Goal: Transaction & Acquisition: Subscribe to service/newsletter

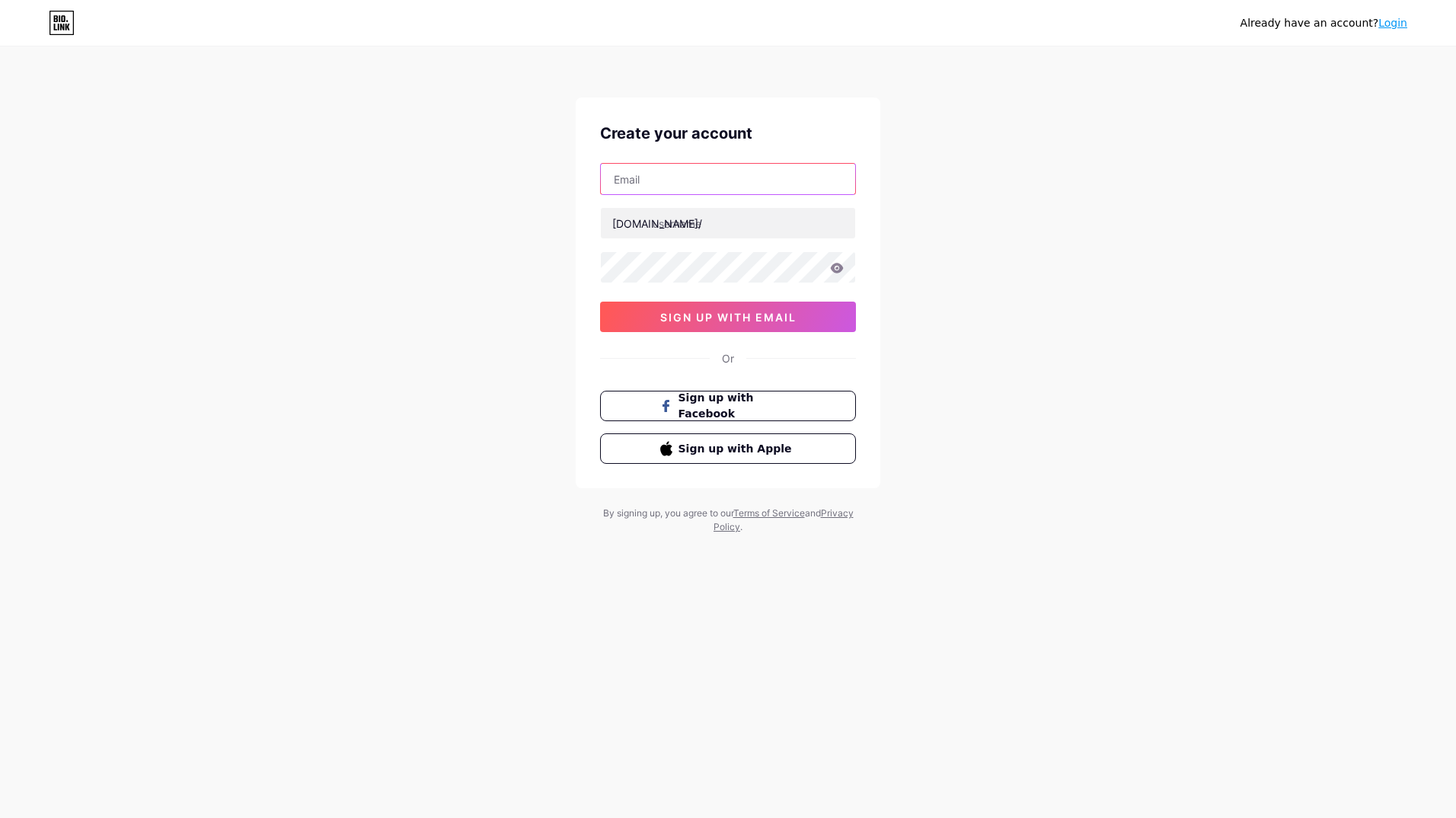
click at [698, 173] on input "text" at bounding box center [728, 178] width 254 height 30
type input "[PERSON_NAME][DOMAIN_NAME][EMAIL_ADDRESS][DOMAIN_NAME]"
type input "mnoki"
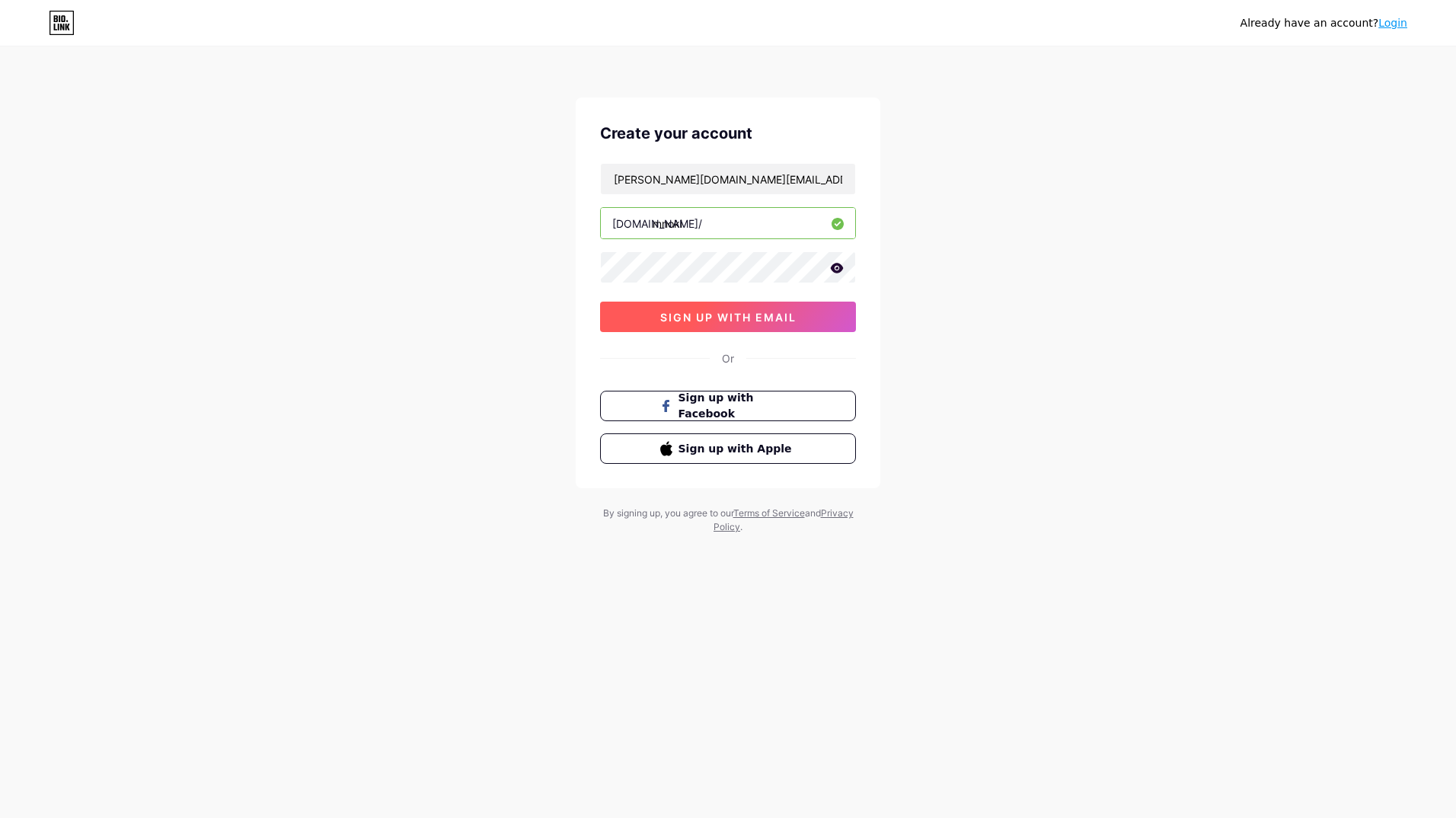
click at [680, 318] on span "sign up with email" at bounding box center [728, 317] width 136 height 13
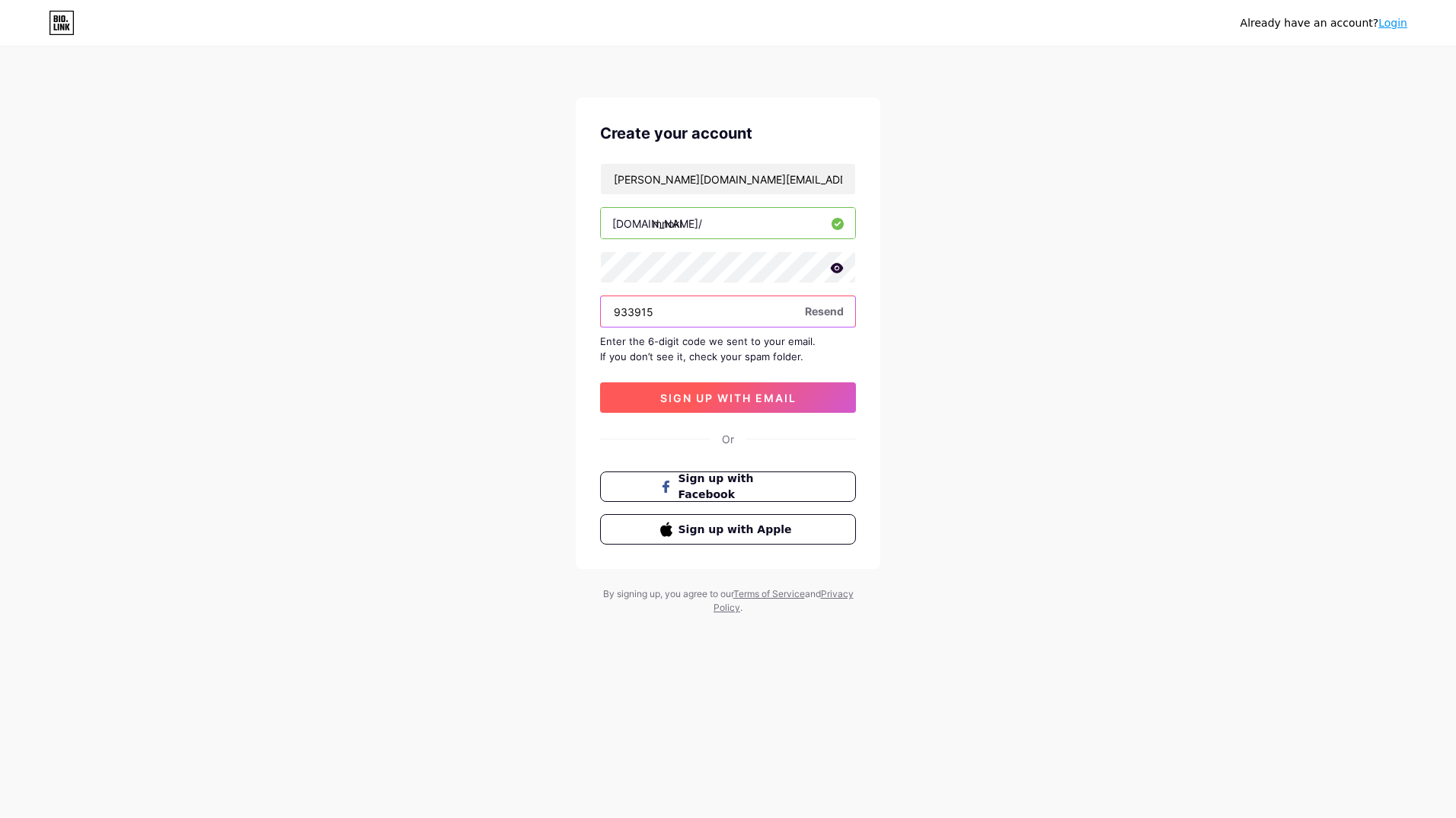
type input "933915"
click at [728, 396] on span "sign up with email" at bounding box center [728, 398] width 136 height 13
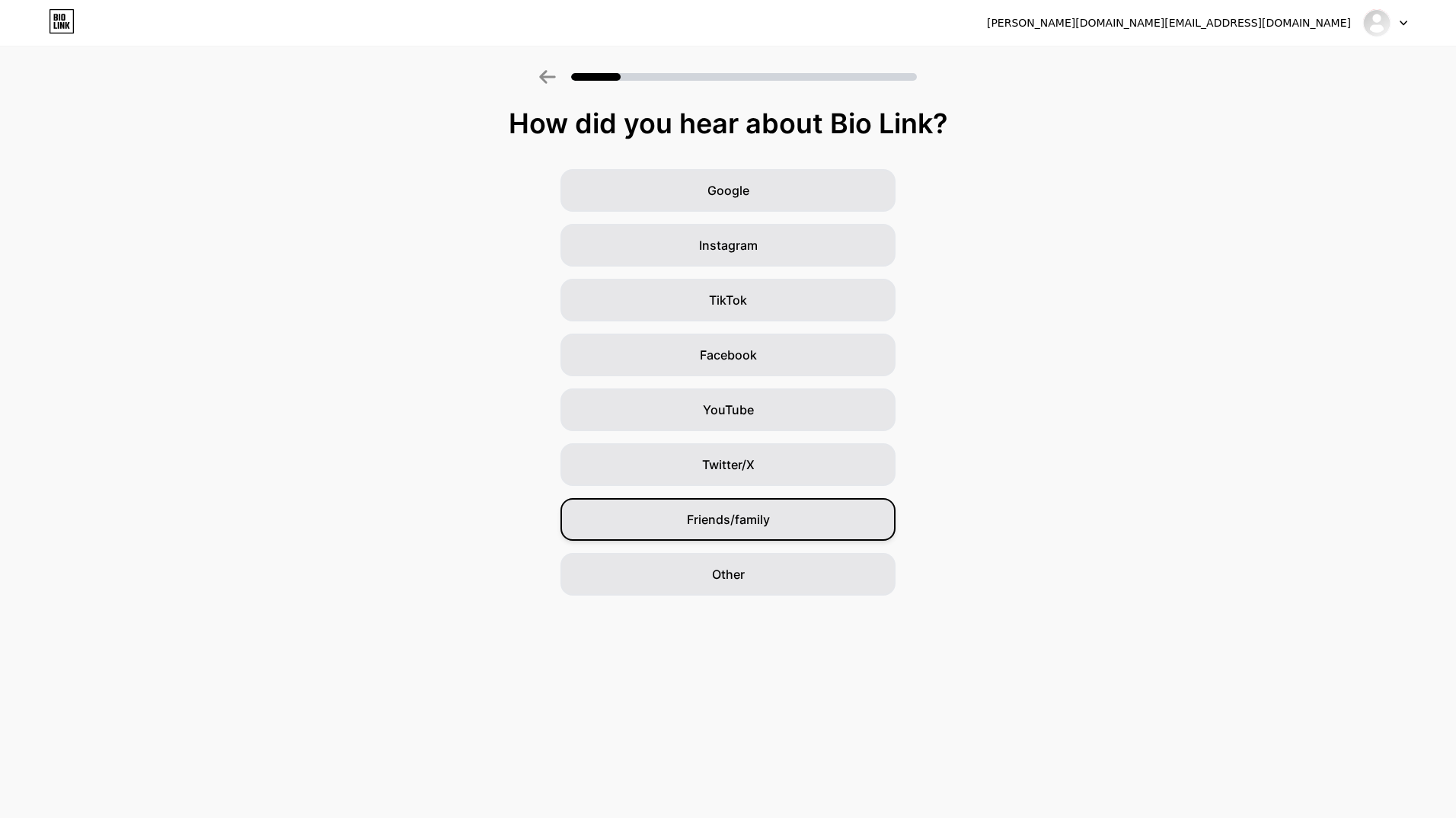
click at [743, 523] on span "Friends/family" at bounding box center [728, 519] width 83 height 18
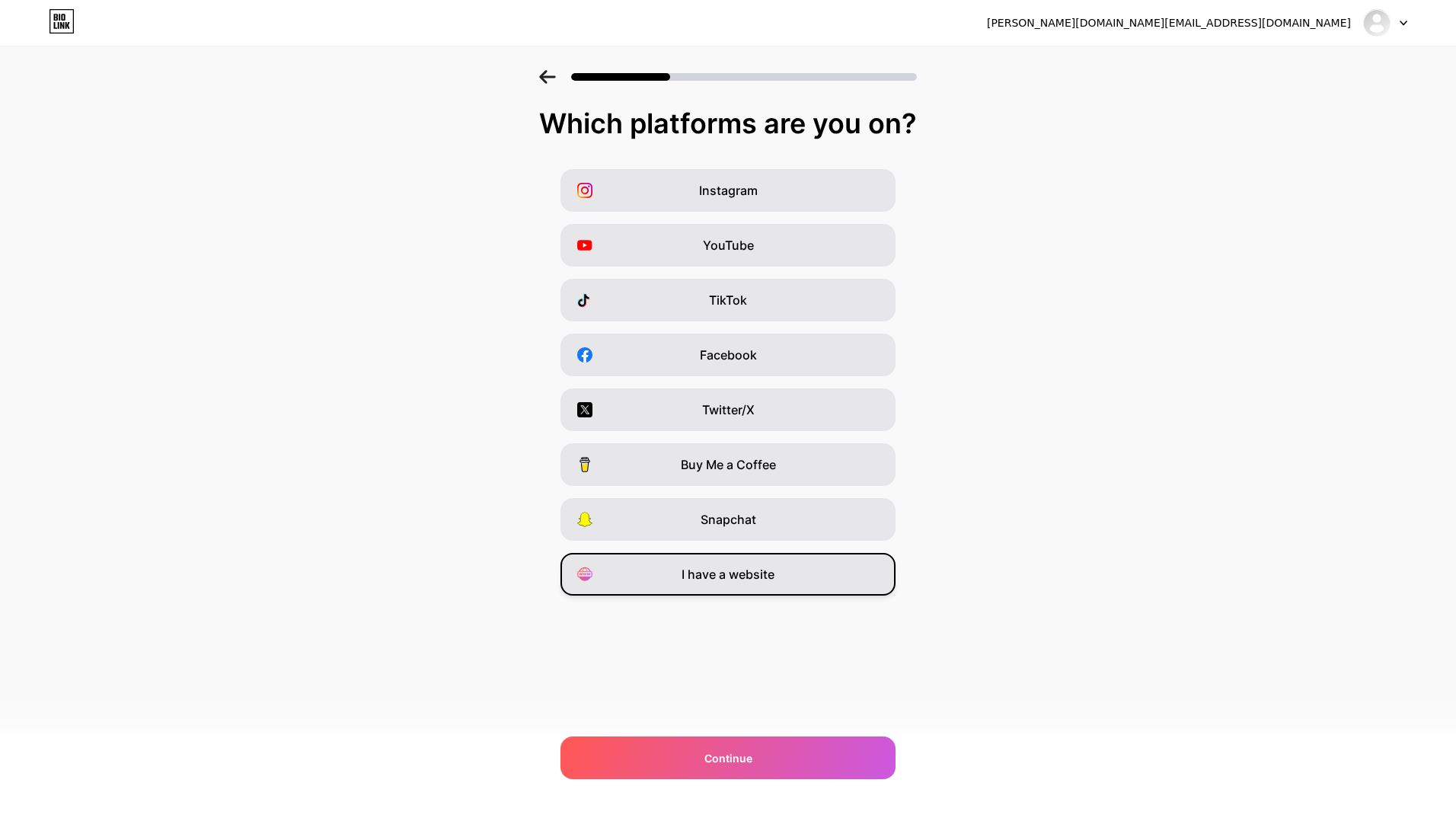
click at [709, 582] on span "I have a website" at bounding box center [728, 574] width 93 height 18
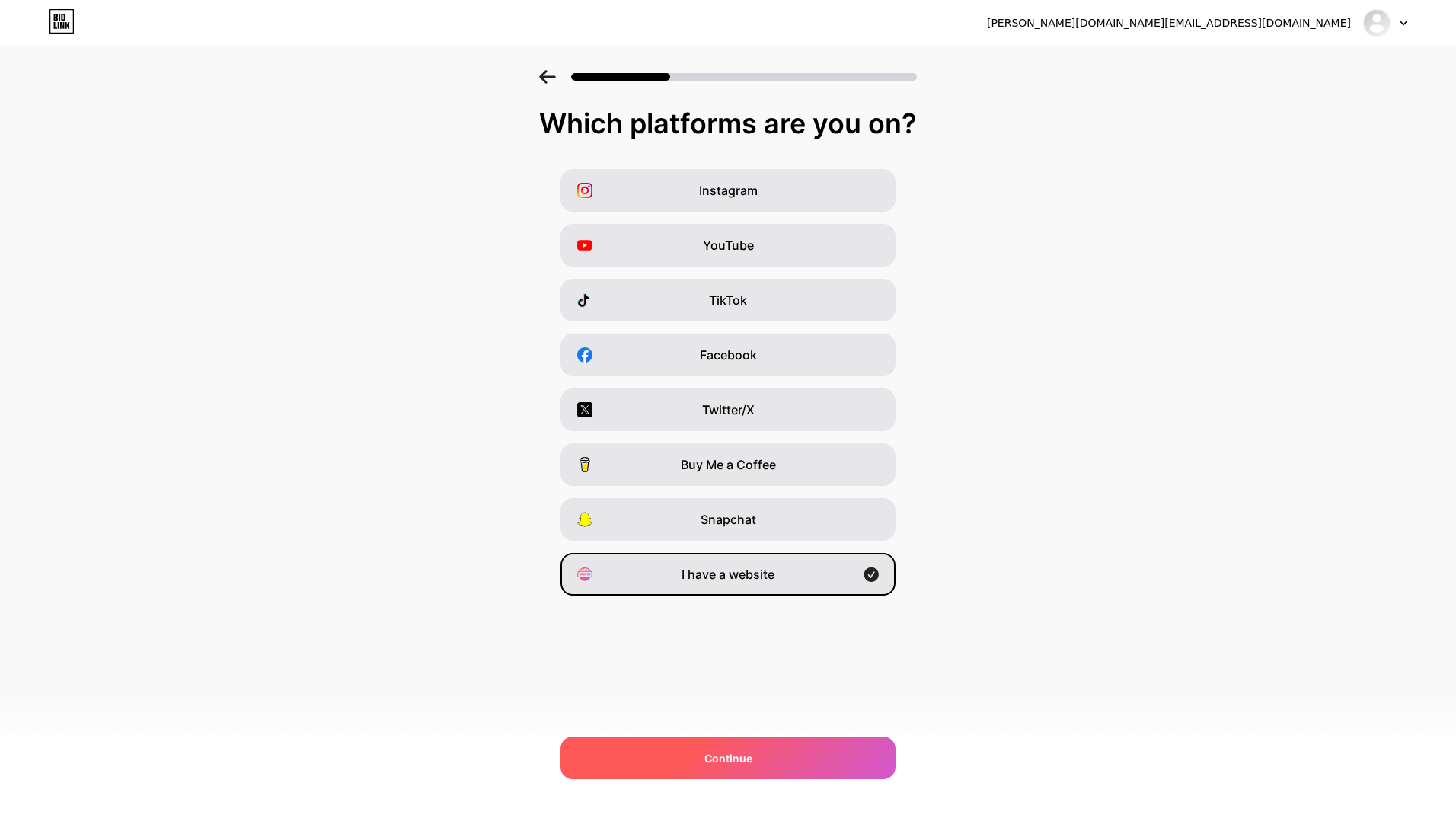
click at [766, 757] on div "Continue" at bounding box center [728, 758] width 335 height 42
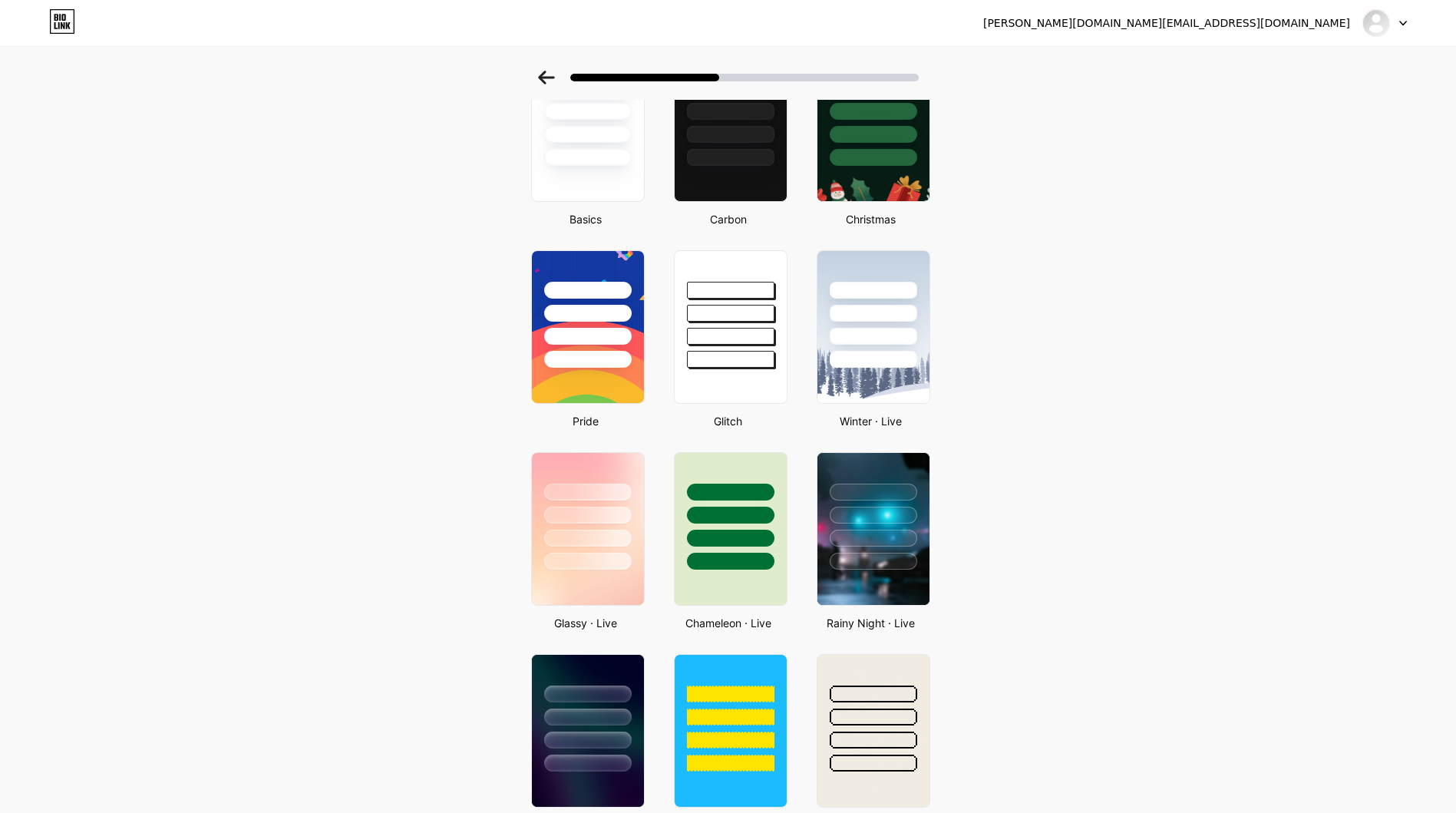
scroll to position [384, 0]
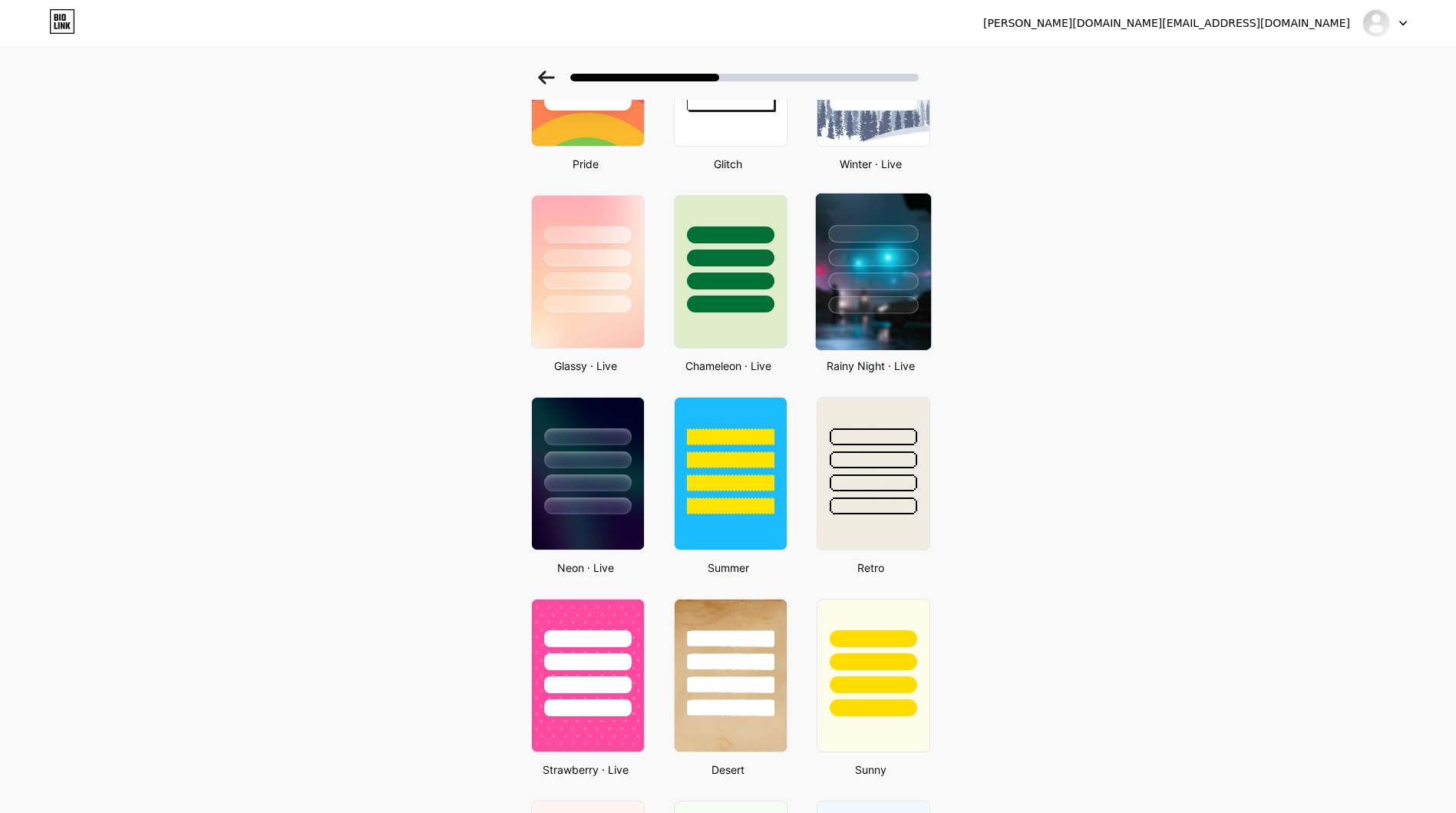
click at [870, 254] on div at bounding box center [872, 257] width 90 height 17
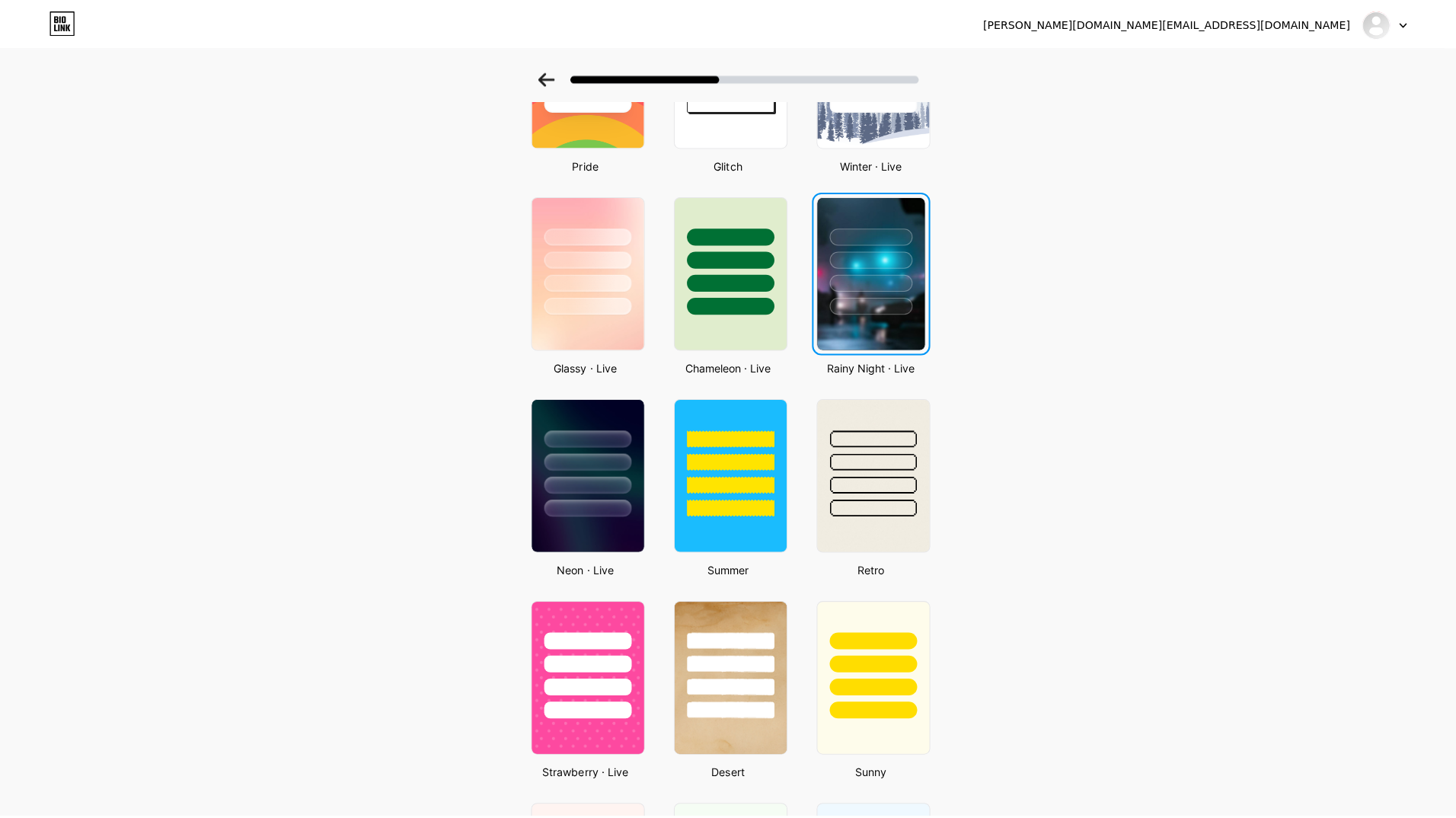
scroll to position [0, 0]
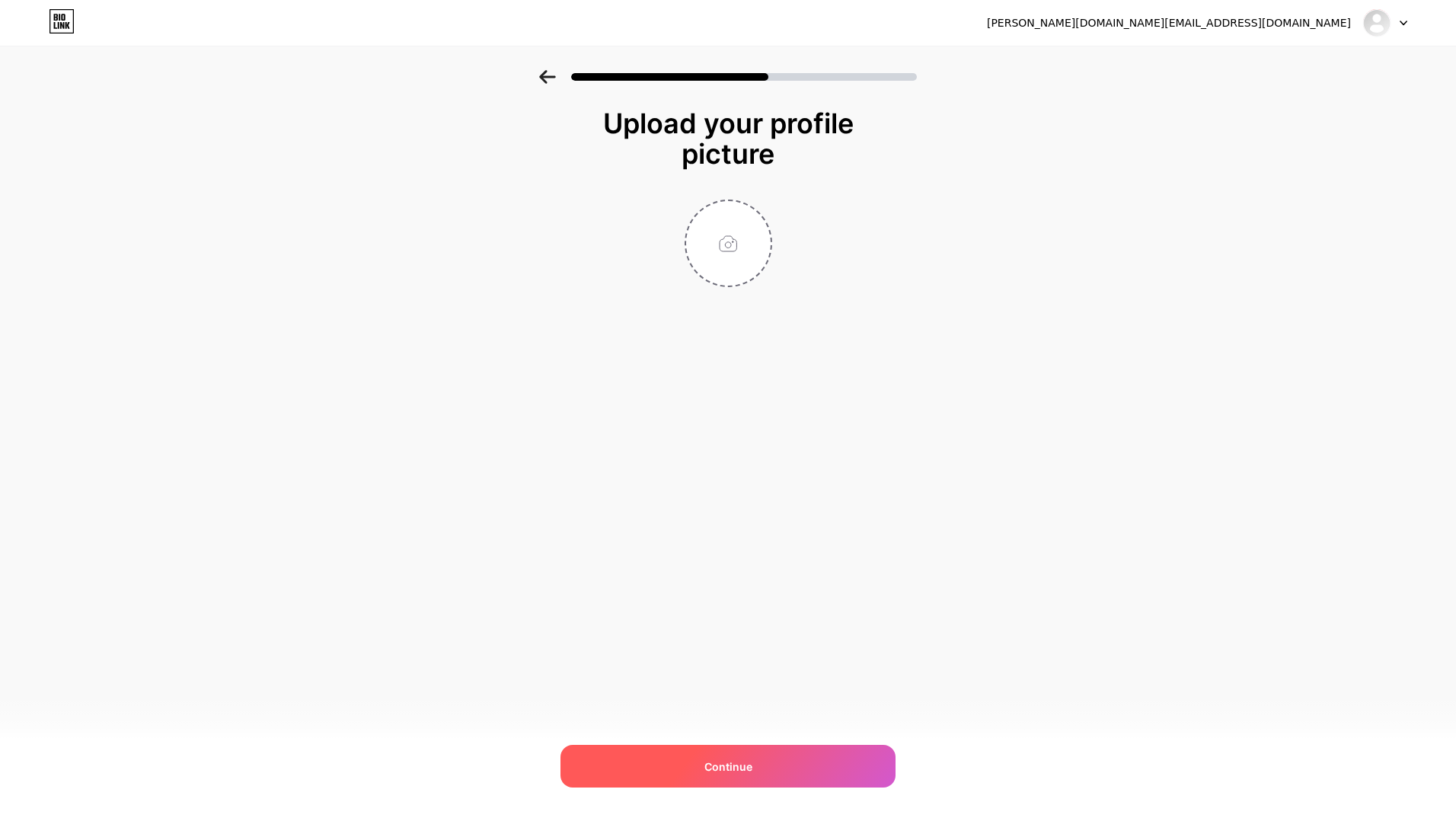
click at [760, 761] on div "Continue" at bounding box center [728, 766] width 335 height 42
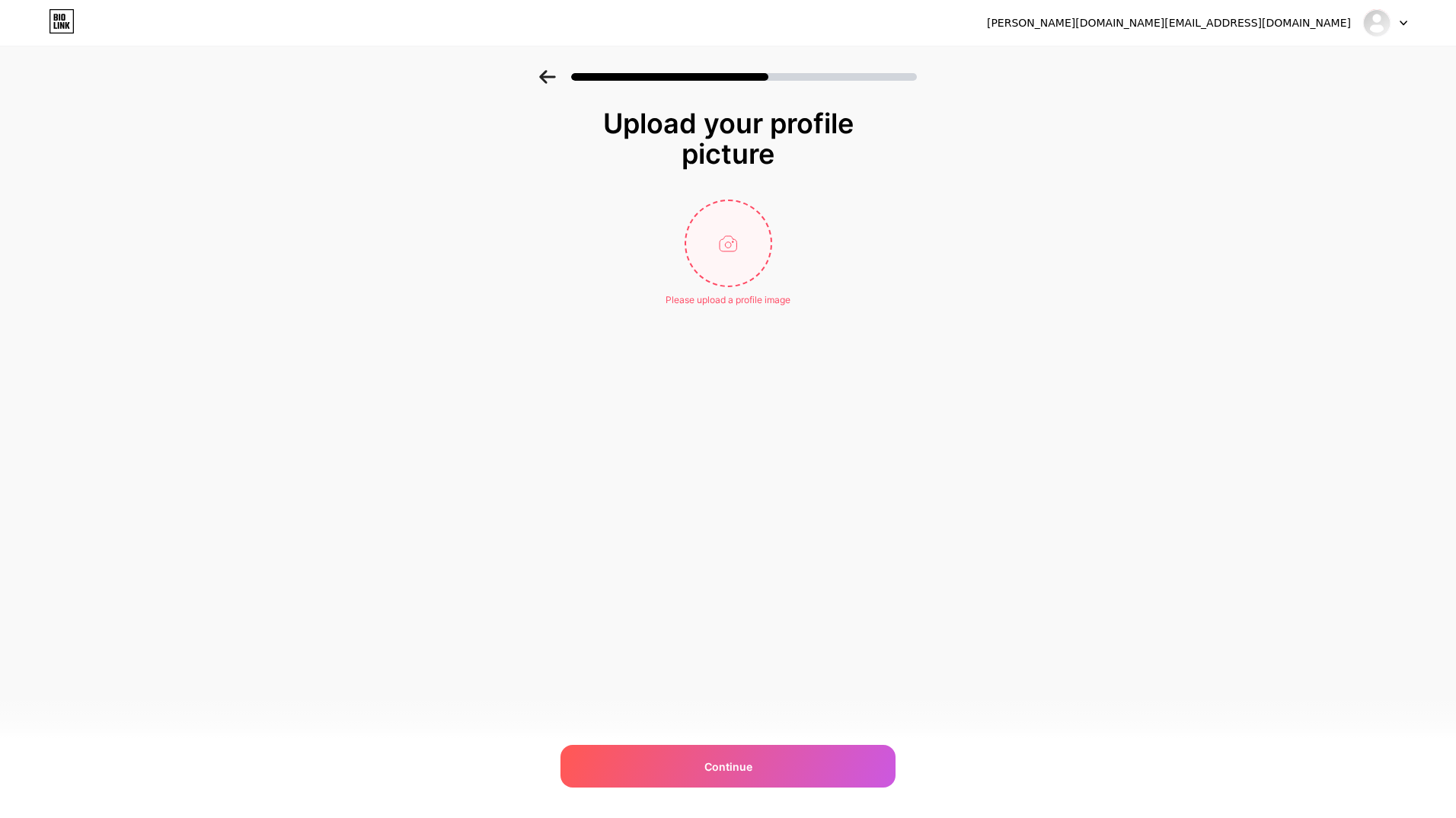
click at [737, 259] on input "file" at bounding box center [728, 244] width 85 height 85
click at [715, 253] on input "file" at bounding box center [728, 244] width 85 height 85
type input "C:\fakepath\jedi.jpg"
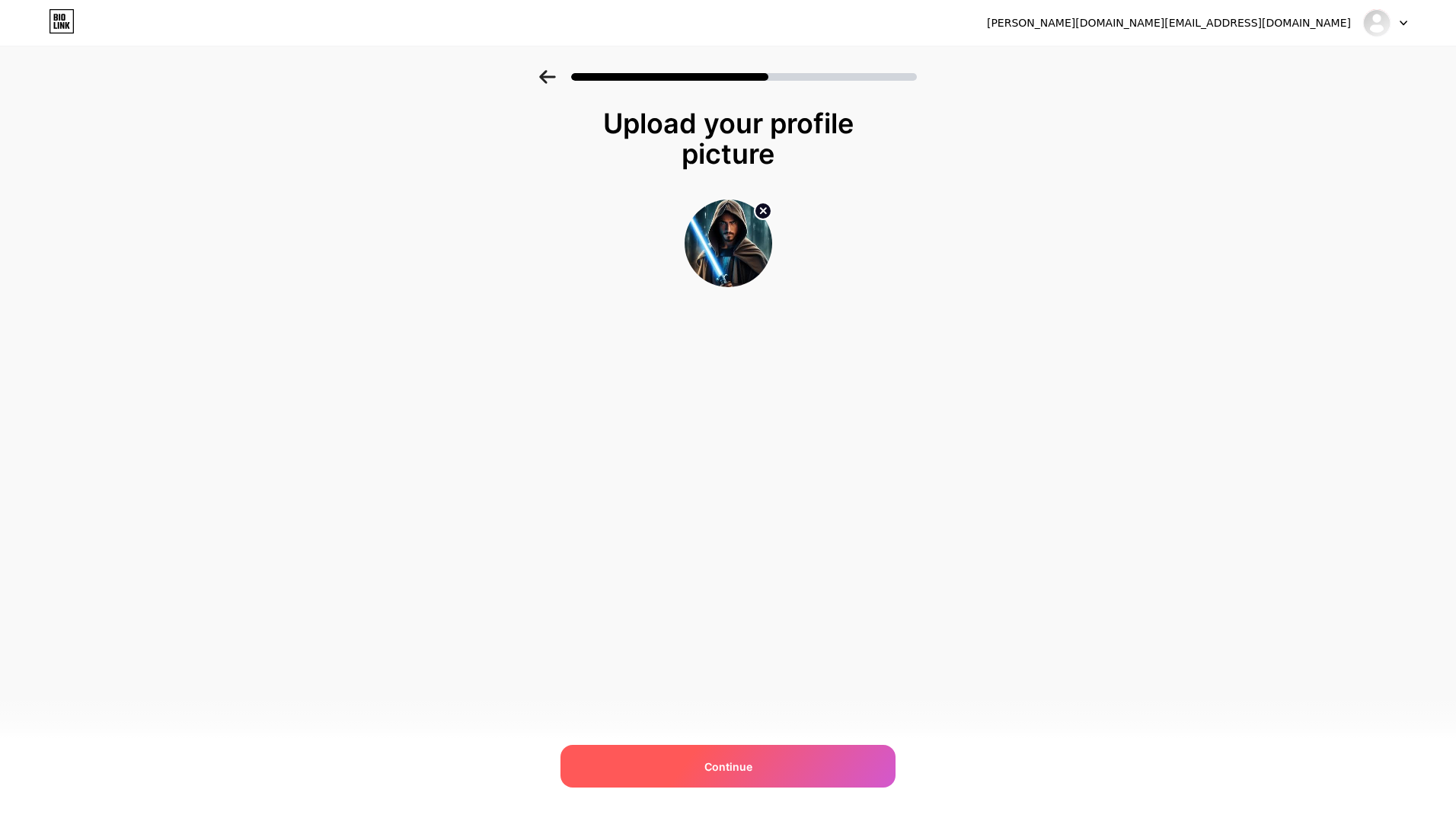
click at [749, 768] on span "Continue" at bounding box center [728, 767] width 48 height 16
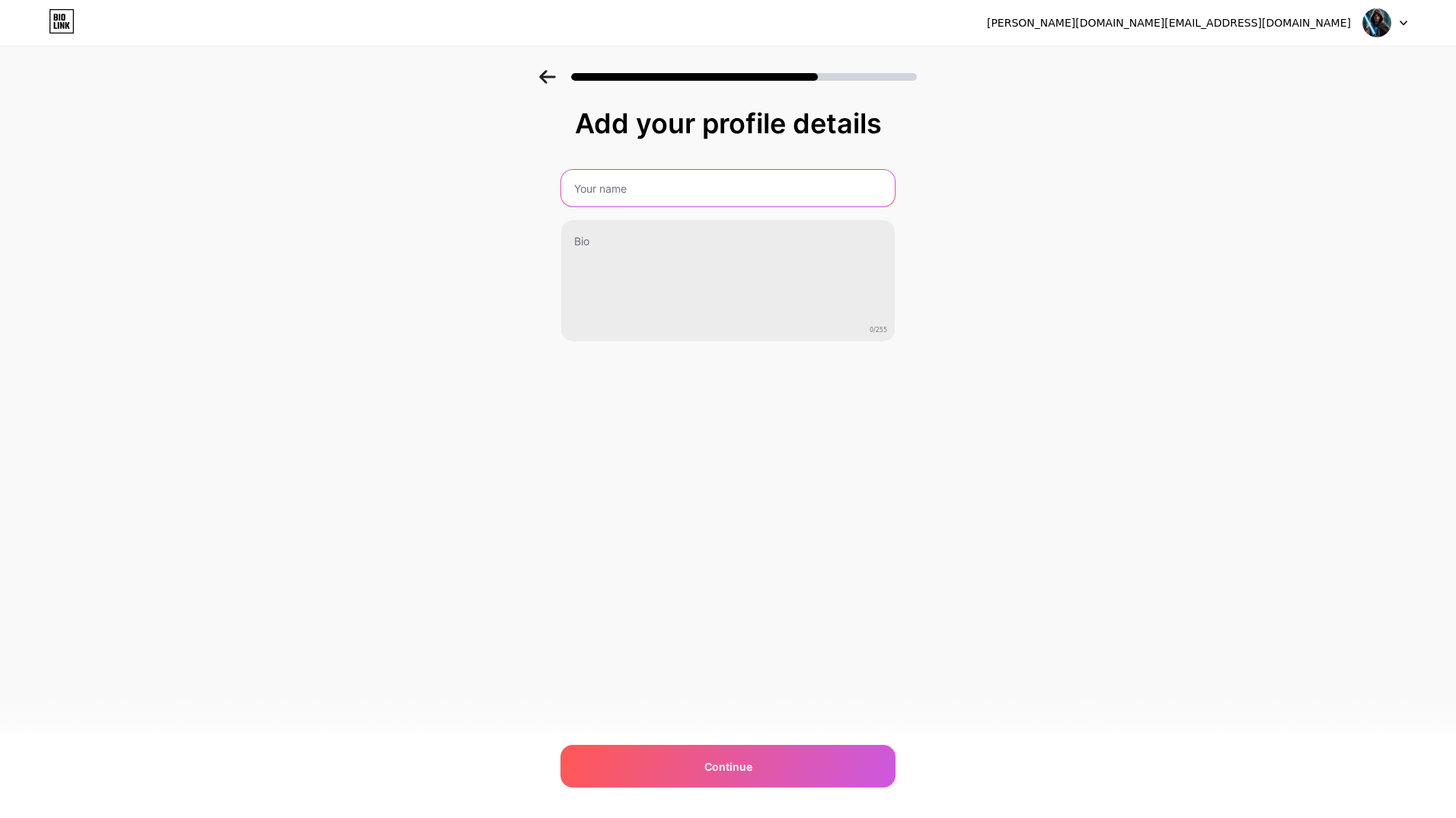
click at [692, 186] on input "text" at bounding box center [728, 187] width 333 height 37
type input "mnoki"
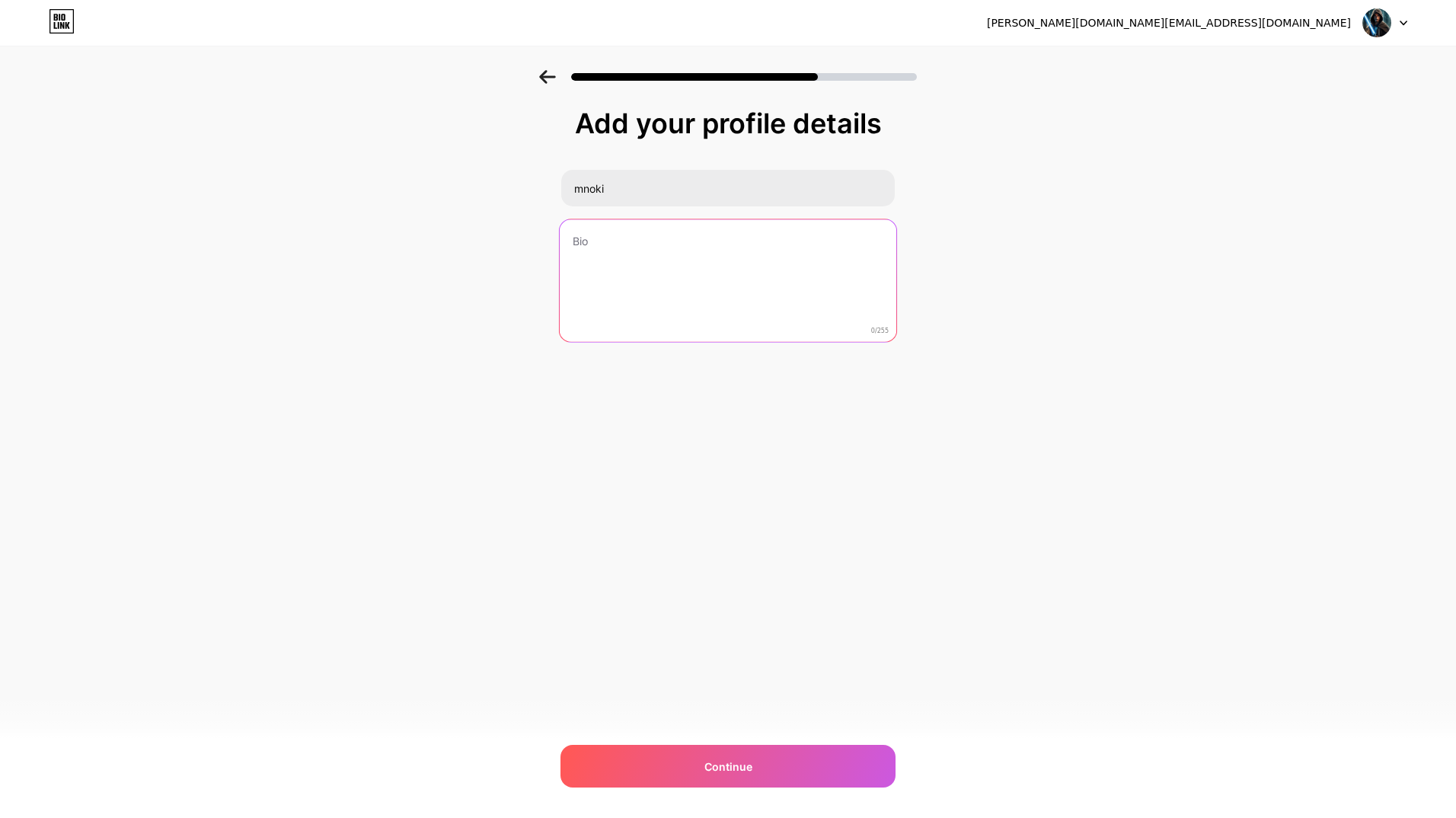
click at [617, 237] on textarea at bounding box center [728, 281] width 337 height 124
type textarea "M"
type textarea "VR geek"
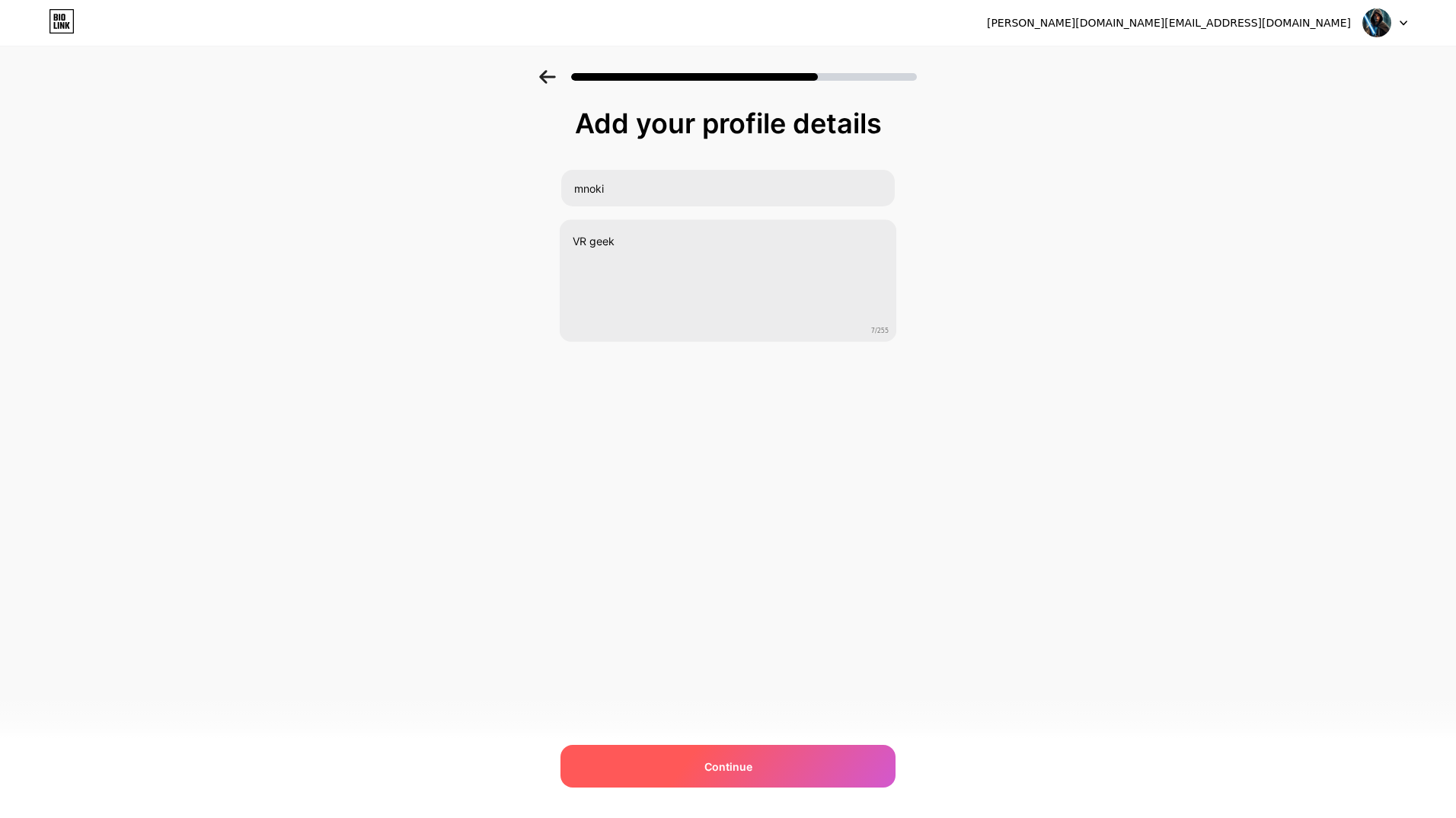
click at [717, 764] on span "Continue" at bounding box center [728, 767] width 48 height 16
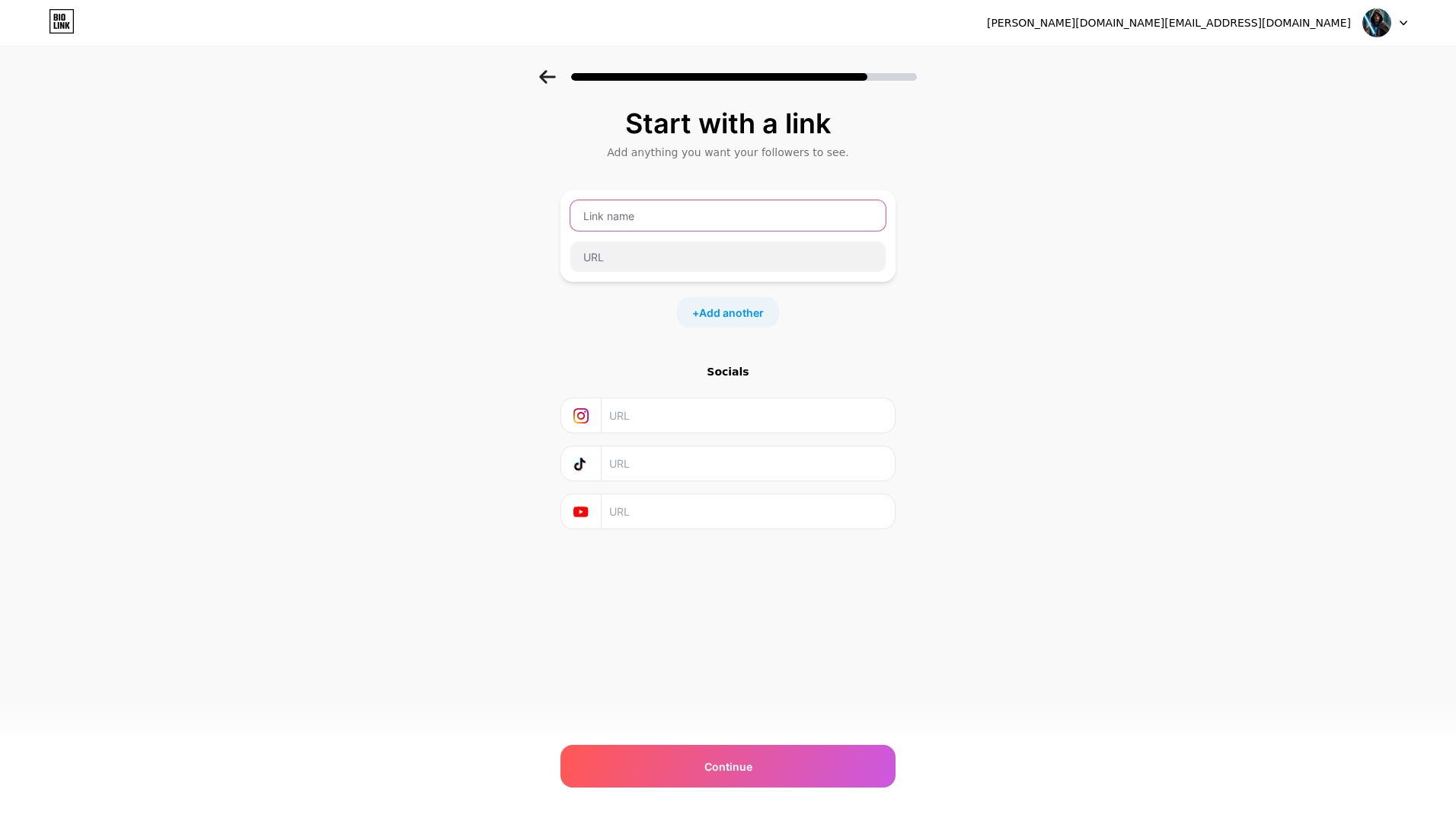
click at [658, 213] on input "text" at bounding box center [728, 215] width 315 height 30
type input "P"
type input "M"
type input "Profile"
click at [606, 262] on input "text" at bounding box center [728, 256] width 315 height 30
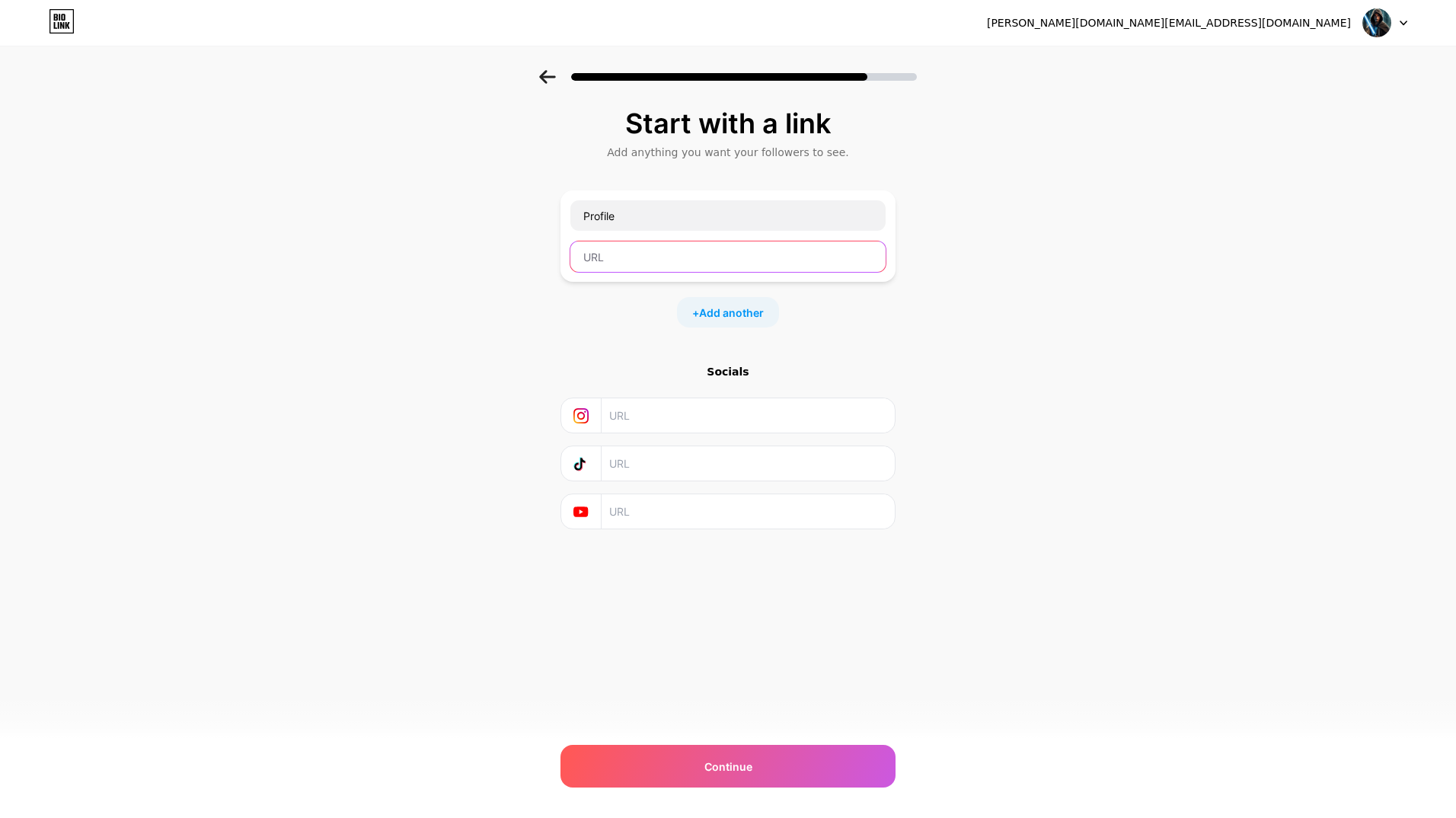
paste input "https://www.meta.com/referrals/link/mnoki"
type input "https://www.meta.com/referrals/link/mnoki"
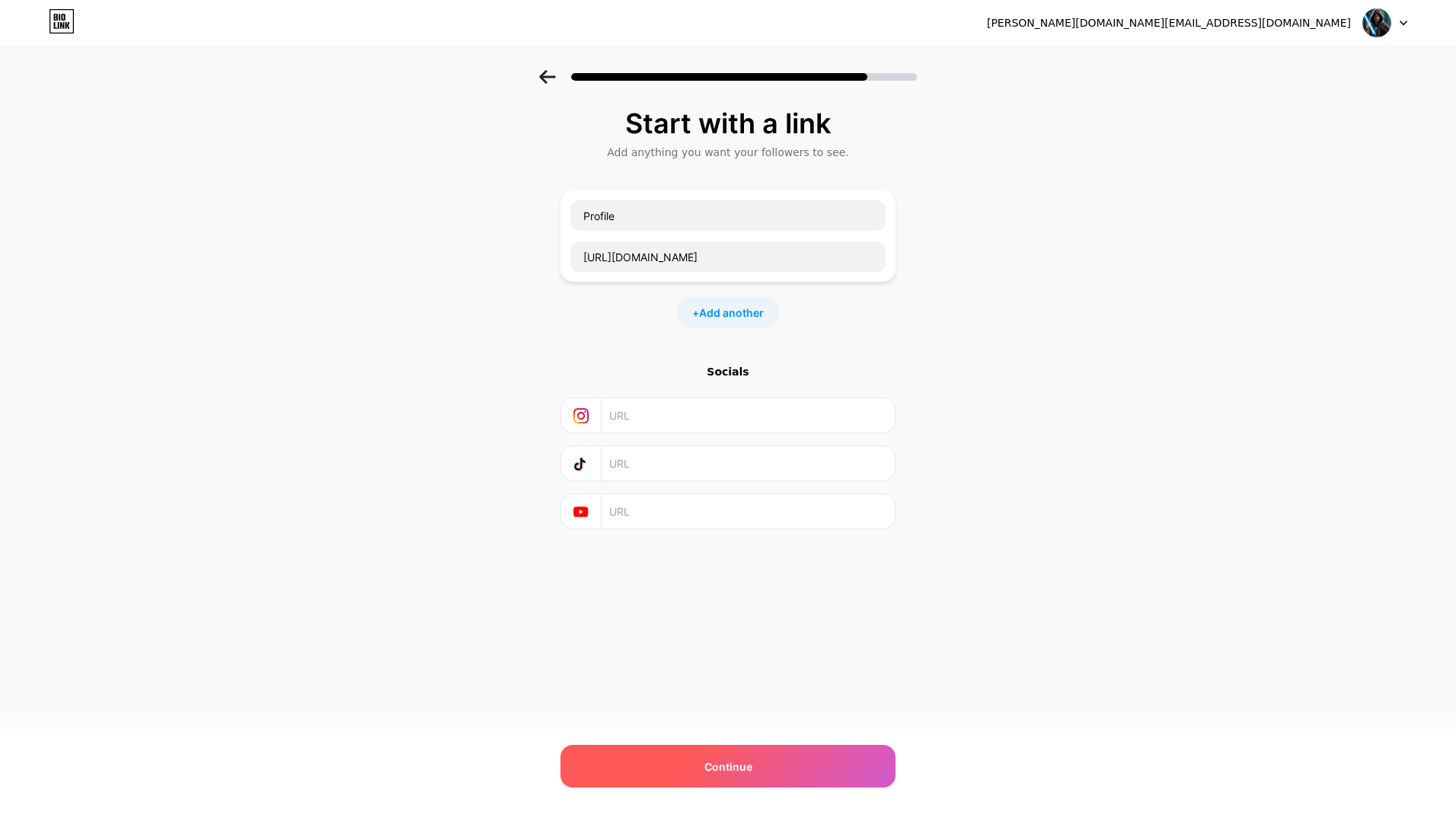
click at [789, 764] on div "Continue" at bounding box center [728, 766] width 335 height 42
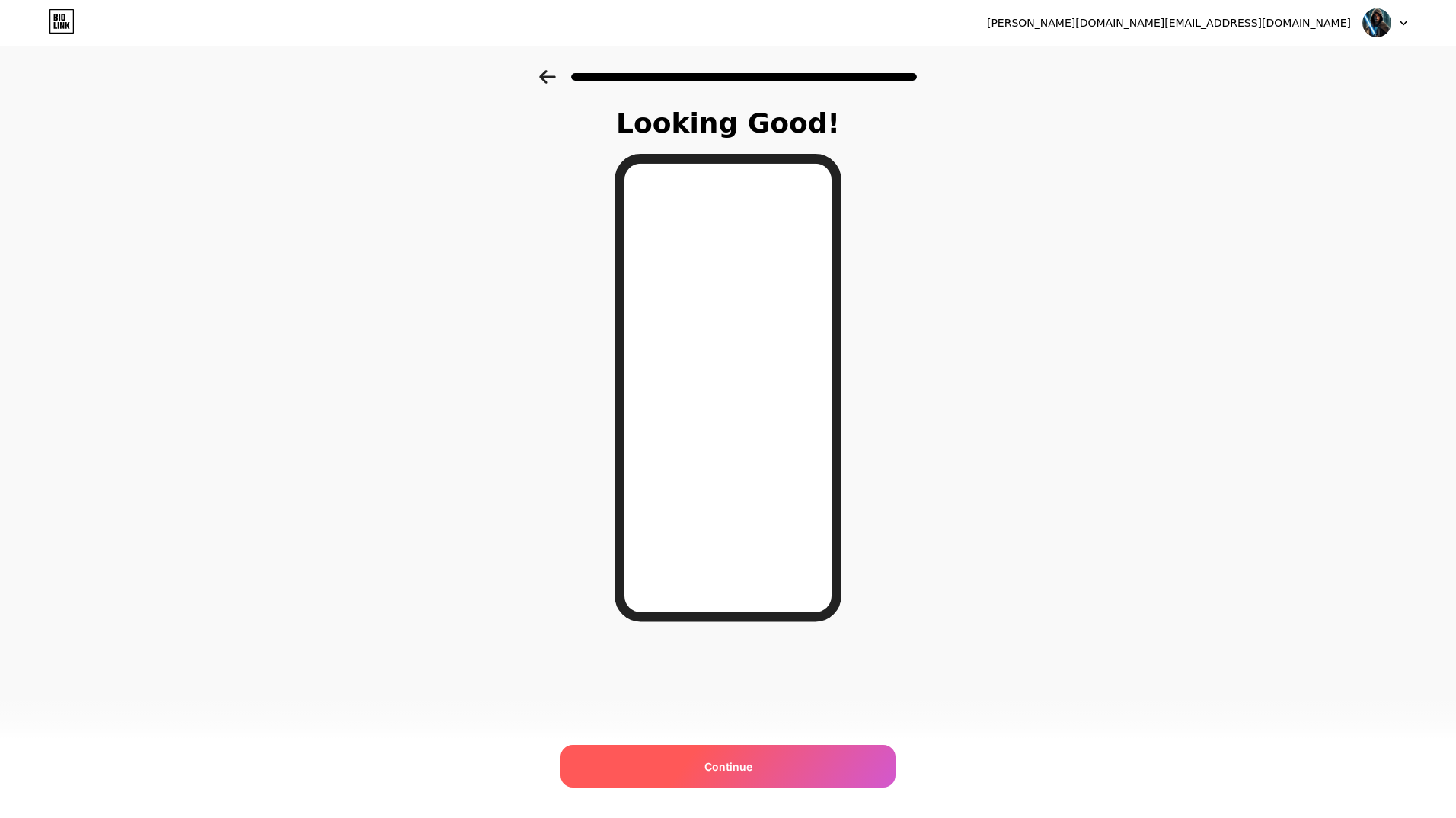
click at [775, 772] on div "Continue" at bounding box center [728, 766] width 335 height 42
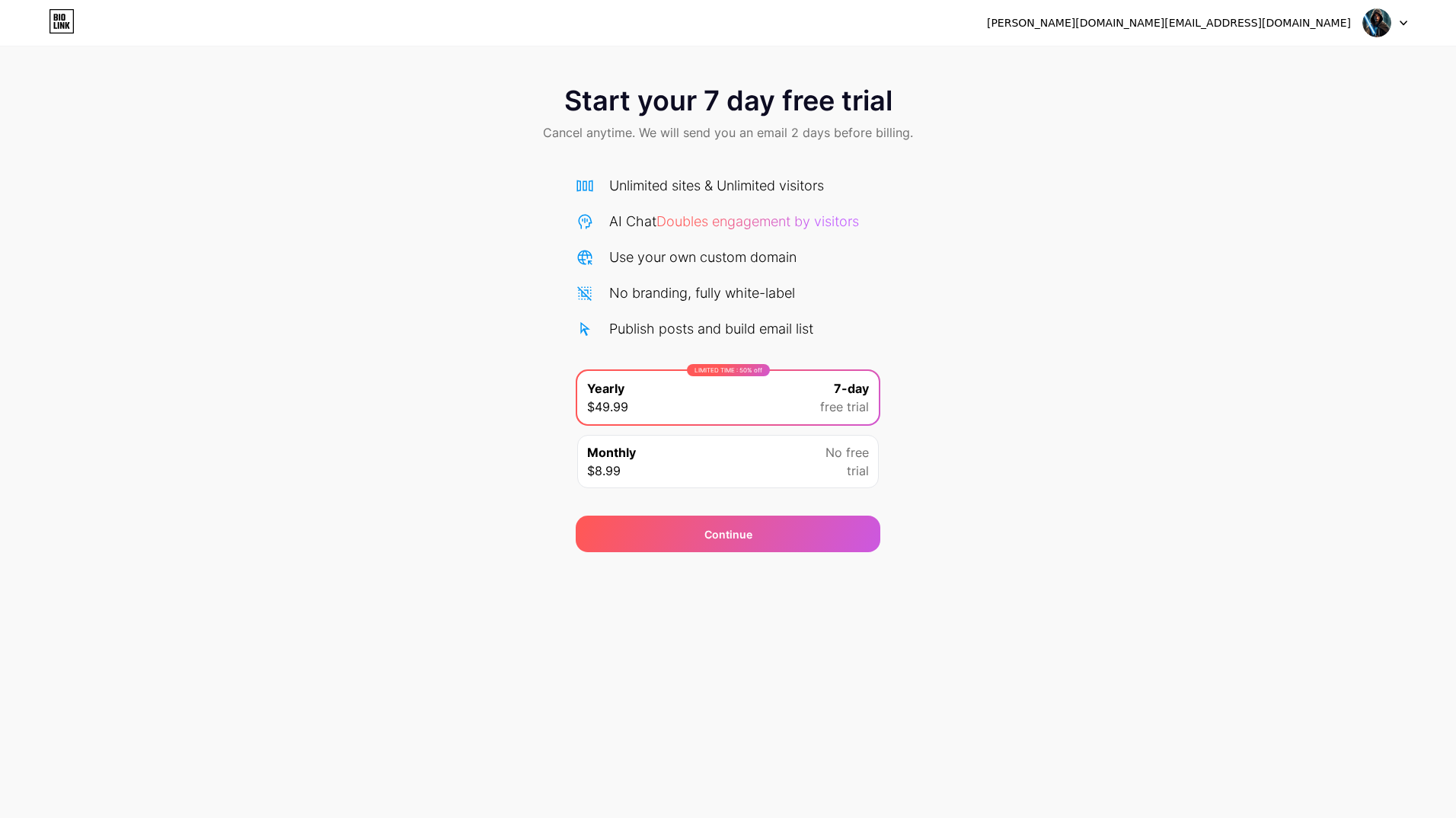
click at [702, 307] on div "Unlimited sites & Unlimited visitors AI Chat Doubles engagement by visitors Use…" at bounding box center [728, 257] width 305 height 164
click at [693, 226] on span "Doubles engagement by visitors" at bounding box center [757, 222] width 203 height 16
click at [680, 180] on div "Unlimited sites & Unlimited visitors" at bounding box center [717, 185] width 215 height 20
click at [633, 133] on span "Cancel anytime. We will send you an email 2 days before billing." at bounding box center [728, 132] width 370 height 18
click at [677, 222] on span "Doubles engagement by visitors" at bounding box center [757, 222] width 203 height 16
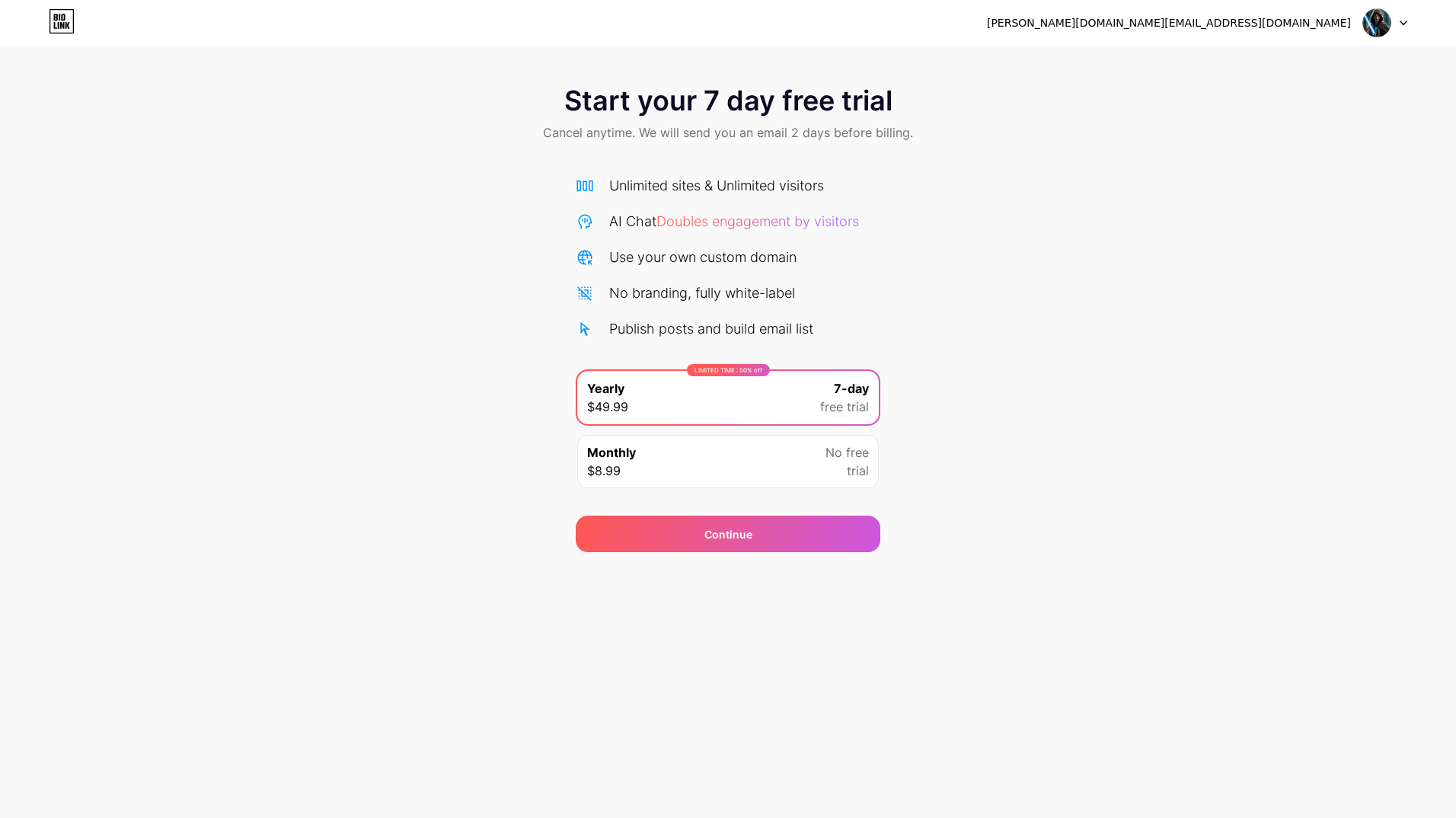
click at [676, 257] on div "Use your own custom domain" at bounding box center [703, 257] width 187 height 20
click at [671, 540] on div "Continue" at bounding box center [728, 534] width 305 height 37
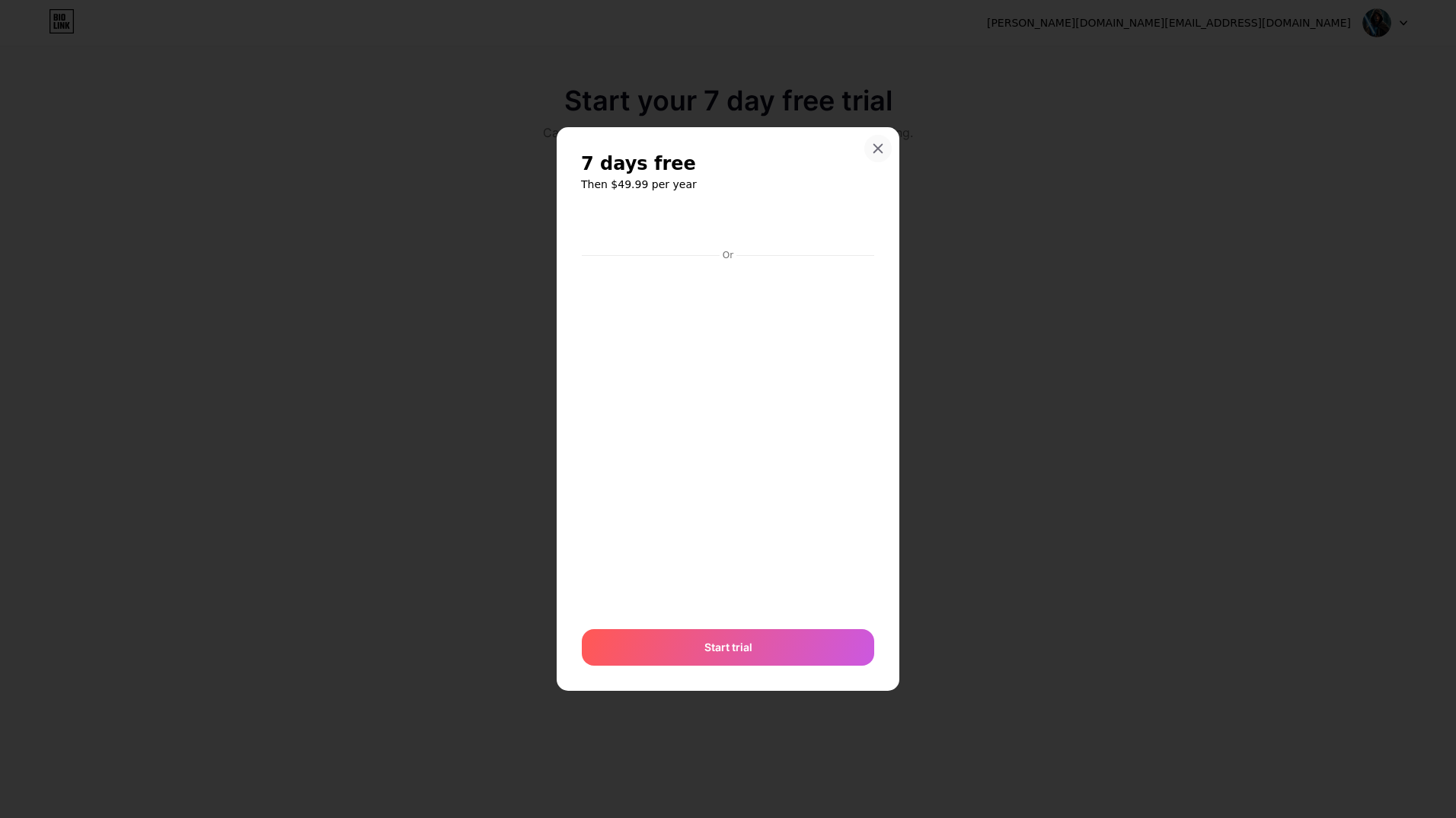
click at [880, 150] on icon at bounding box center [878, 149] width 8 height 8
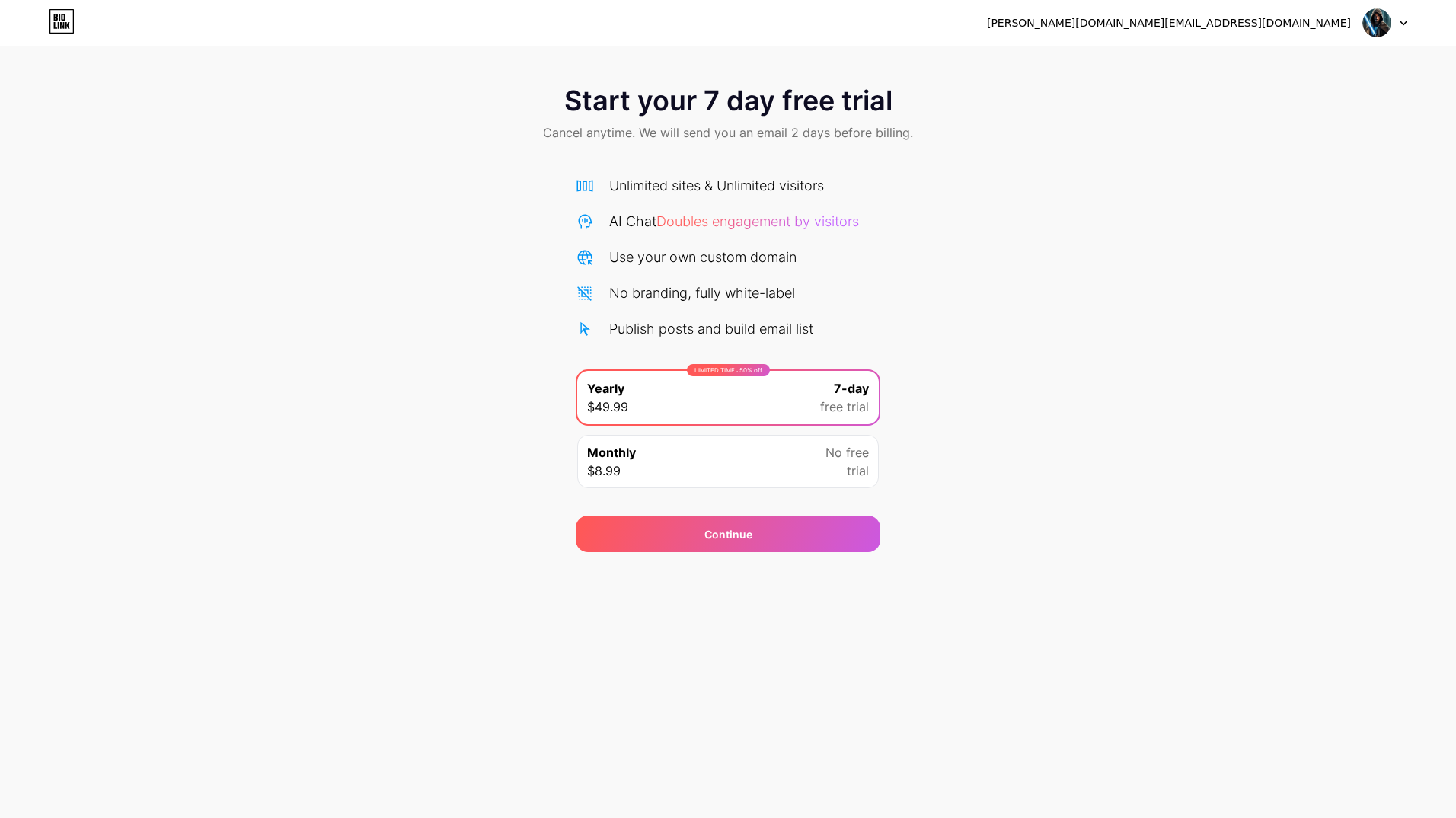
click at [781, 474] on div "Monthly $8.99 No free trial" at bounding box center [728, 461] width 301 height 53
click at [762, 400] on div "LIMITED TIME : 50% off Yearly $49.99 7-day free trial" at bounding box center [728, 397] width 301 height 53
click at [673, 183] on div "Unlimited sites & Unlimited visitors" at bounding box center [717, 185] width 215 height 20
click at [745, 532] on div "Continue" at bounding box center [728, 534] width 48 height 16
click at [652, 463] on div "Monthly $8.99 No free trial" at bounding box center [728, 461] width 301 height 53
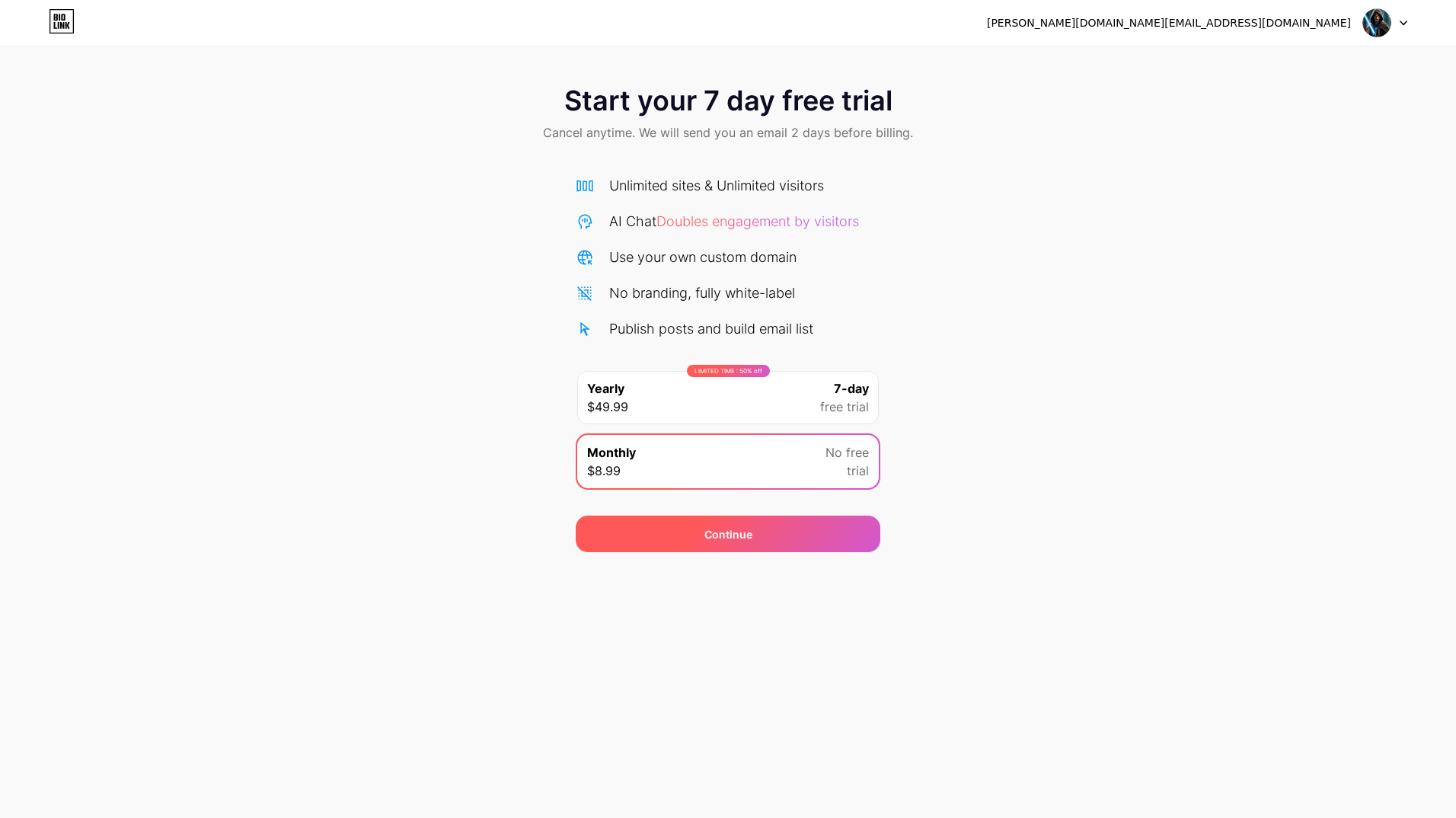
click at [703, 541] on div "Continue" at bounding box center [728, 534] width 305 height 37
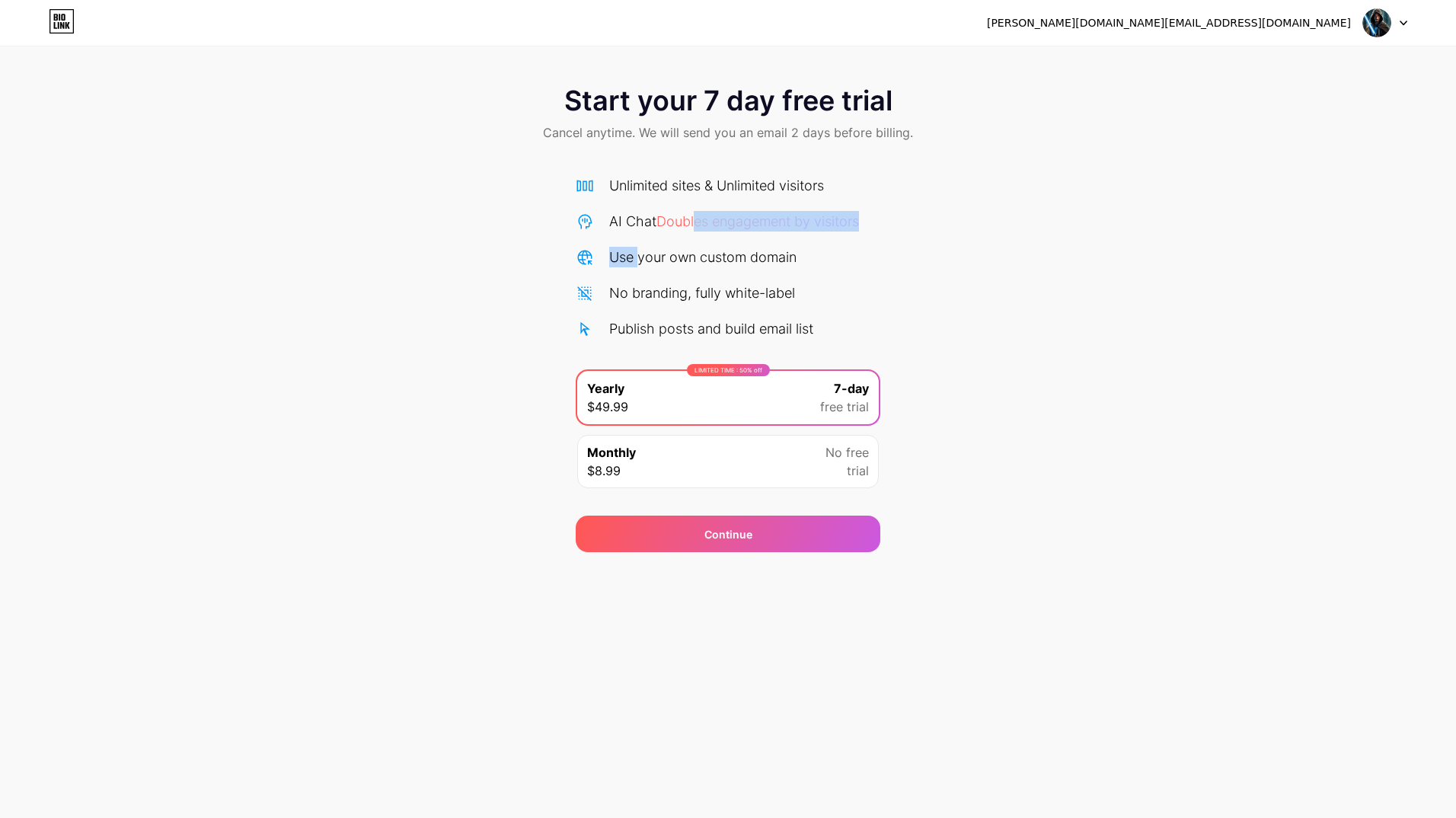
drag, startPoint x: 640, startPoint y: 258, endPoint x: 701, endPoint y: 209, distance: 78.2
click at [701, 209] on div "Unlimited sites & Unlimited visitors AI Chat Doubles engagement by visitors Use…" at bounding box center [728, 257] width 305 height 164
drag, startPoint x: 701, startPoint y: 209, endPoint x: 640, endPoint y: 133, distance: 97.5
click at [640, 133] on span "Cancel anytime. We will send you an email 2 days before billing." at bounding box center [728, 132] width 370 height 18
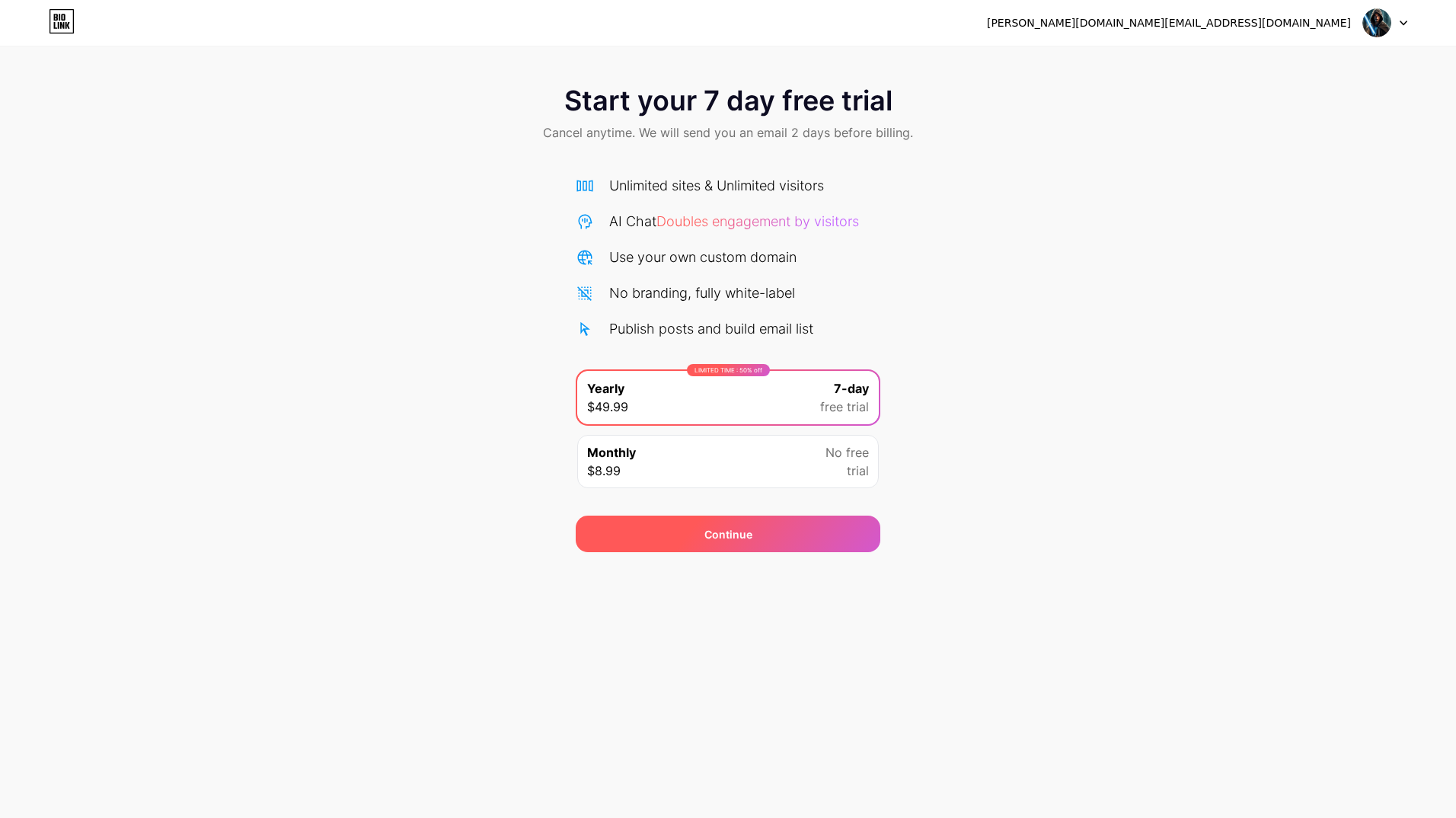
click at [776, 544] on div "Continue" at bounding box center [728, 534] width 305 height 37
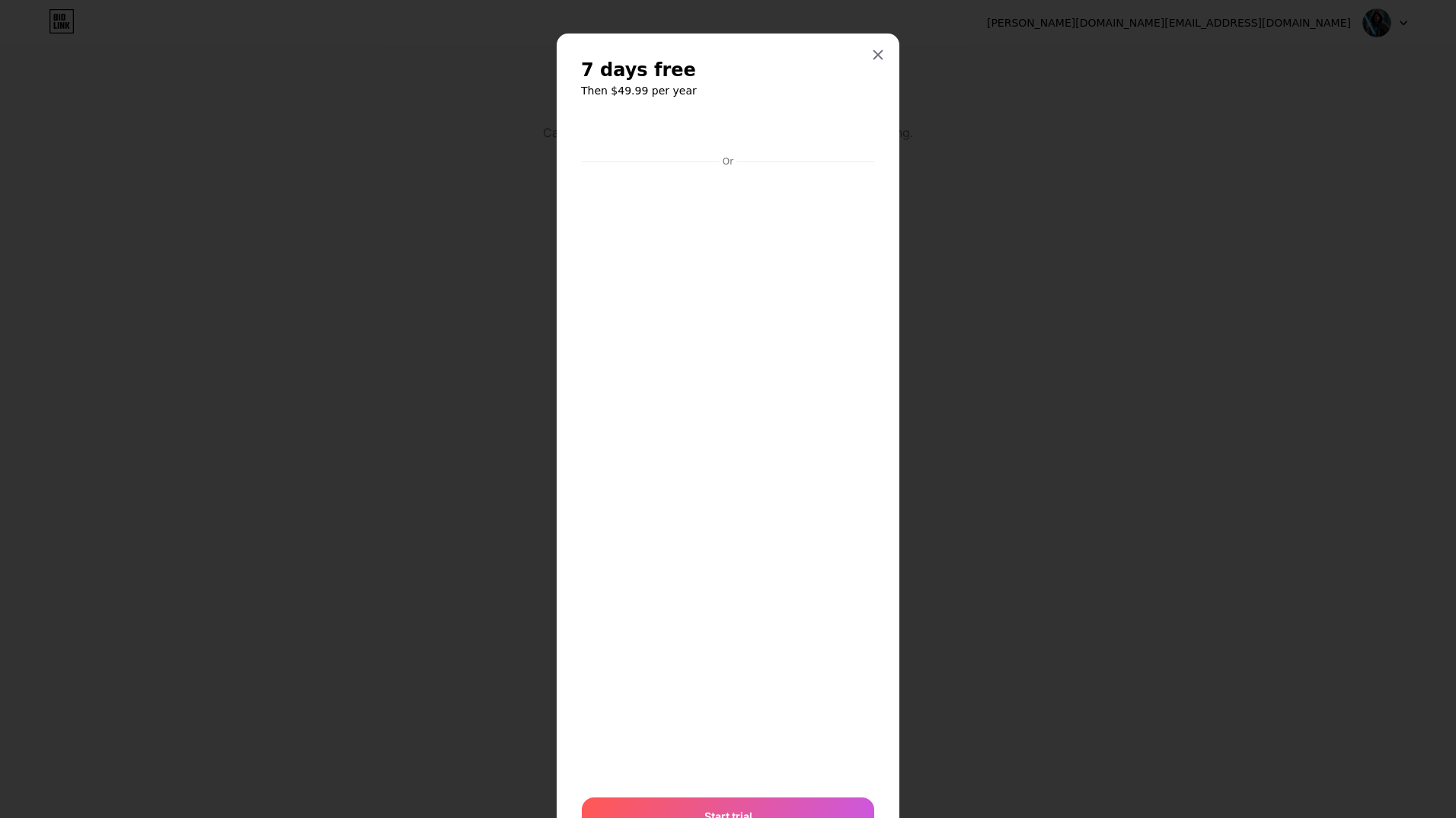
scroll to position [75, 0]
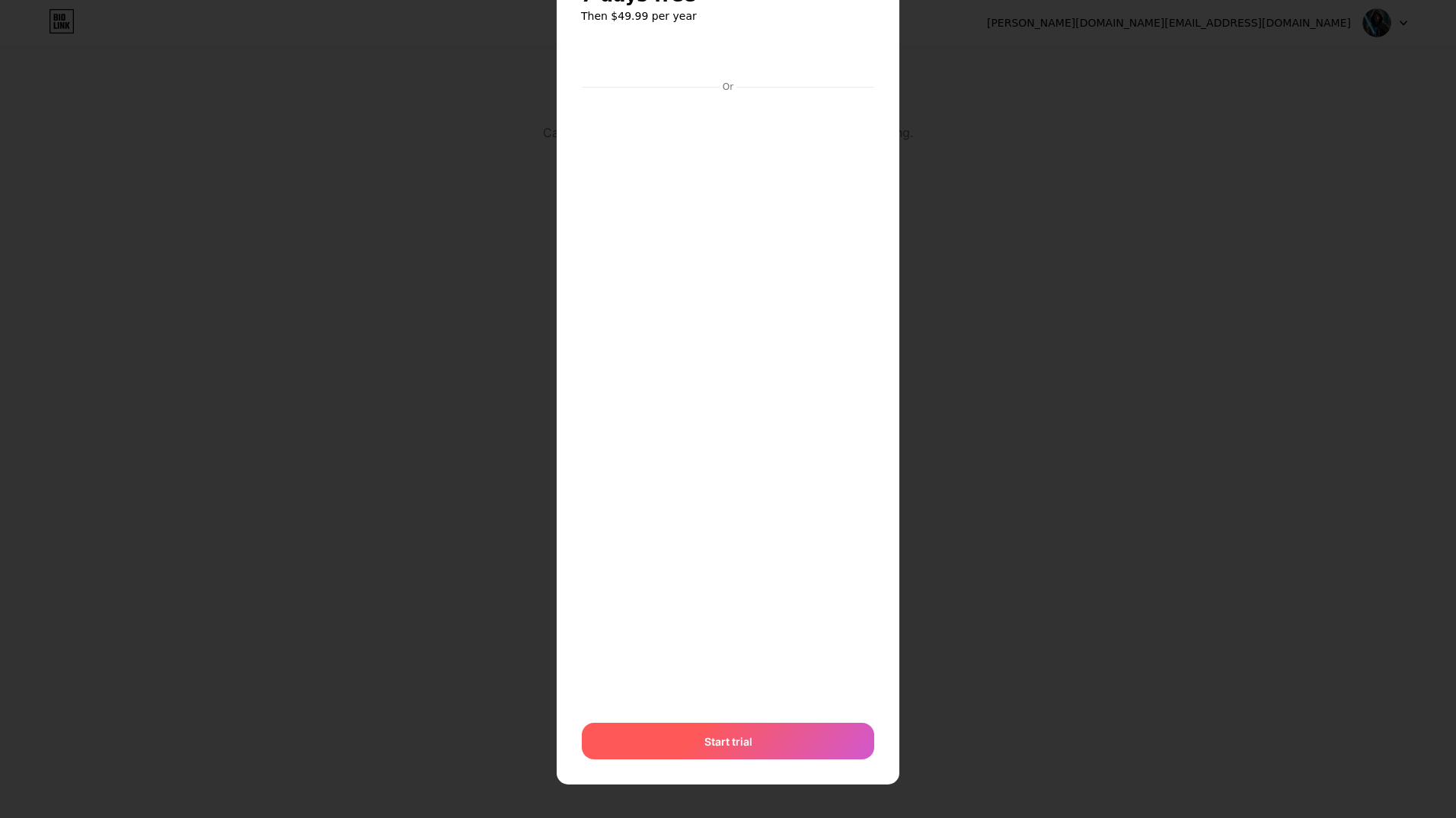
click at [732, 744] on span "Start trial" at bounding box center [728, 741] width 48 height 16
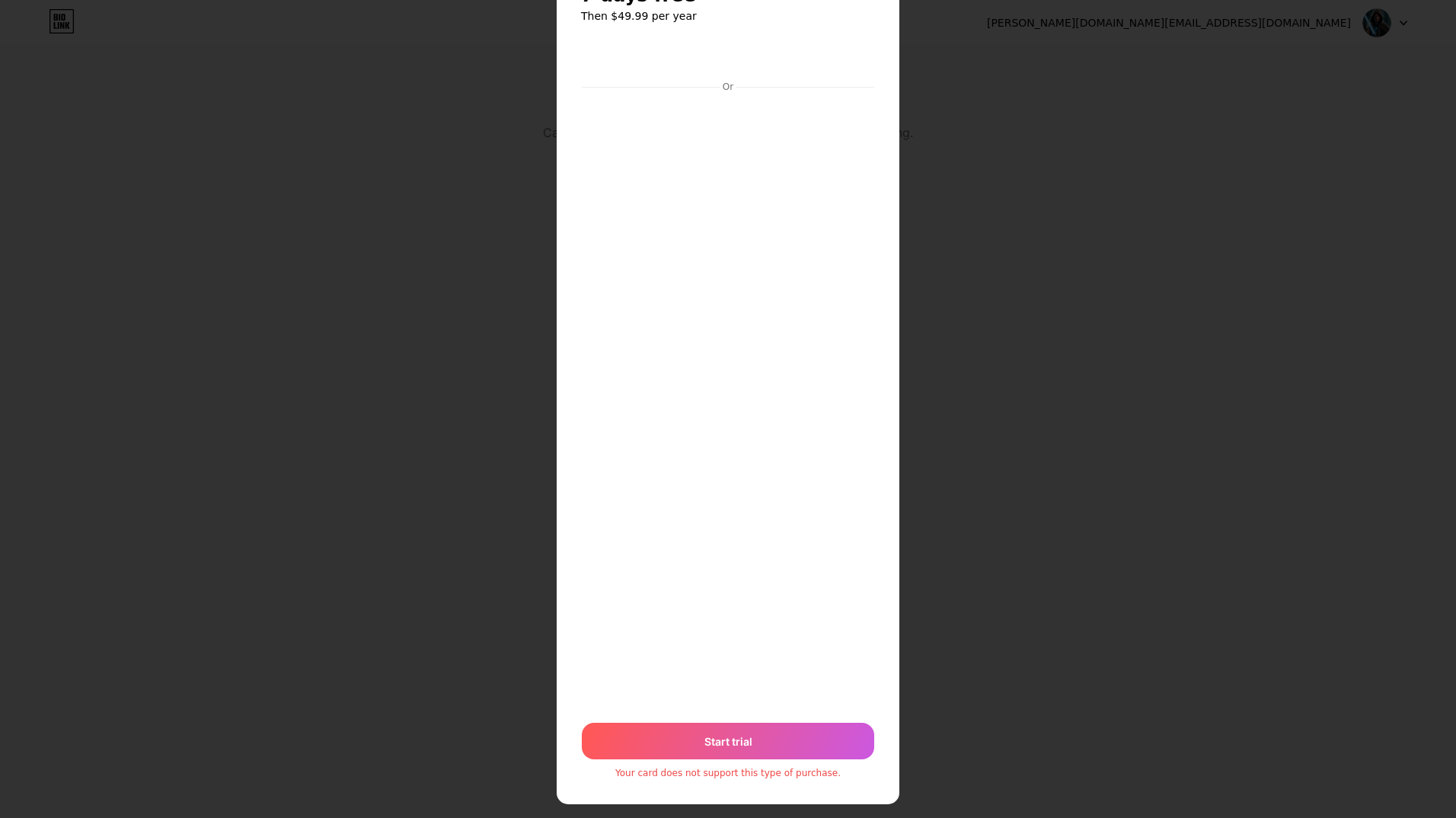
scroll to position [0, 0]
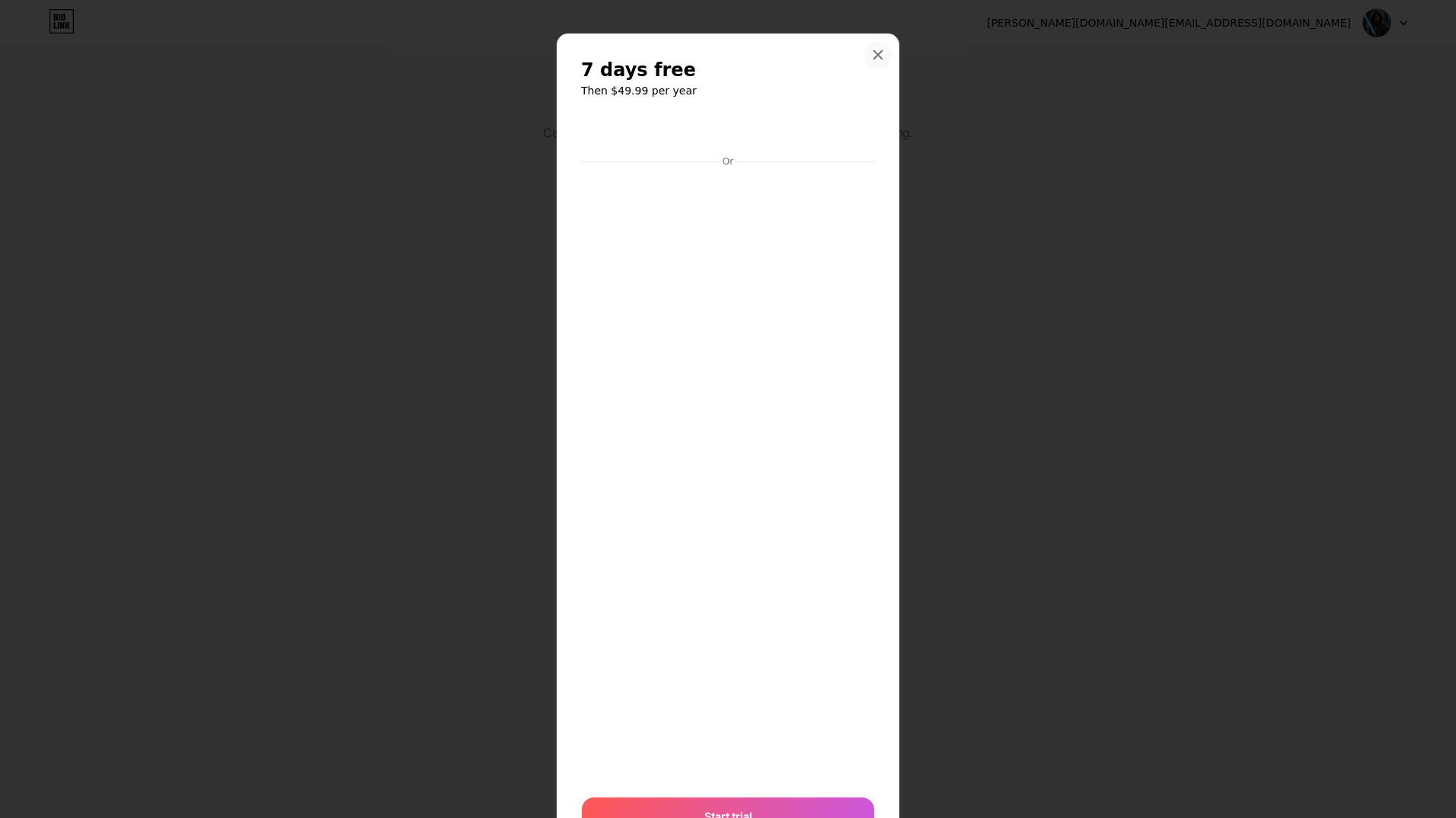
click at [873, 49] on icon at bounding box center [878, 55] width 12 height 12
